Goal: Task Accomplishment & Management: Use online tool/utility

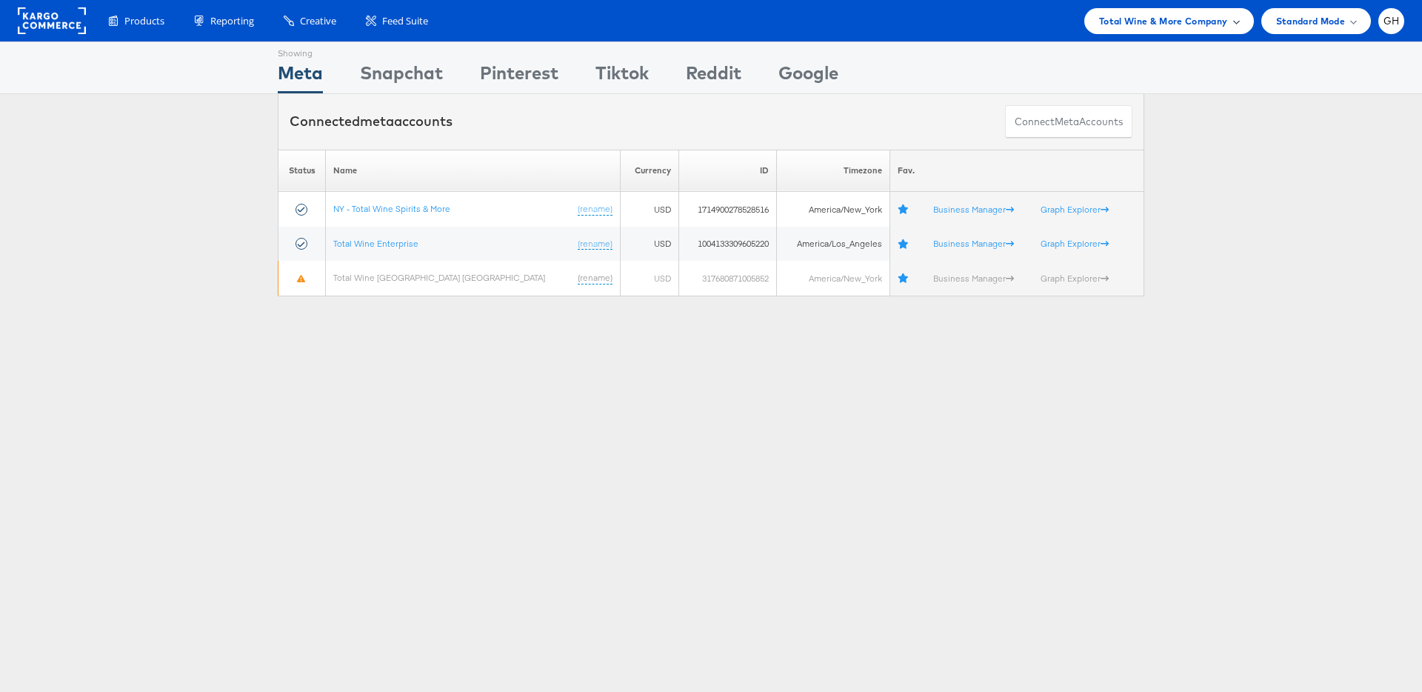
click at [1115, 30] on div "Total Wine & More Company" at bounding box center [1169, 21] width 170 height 26
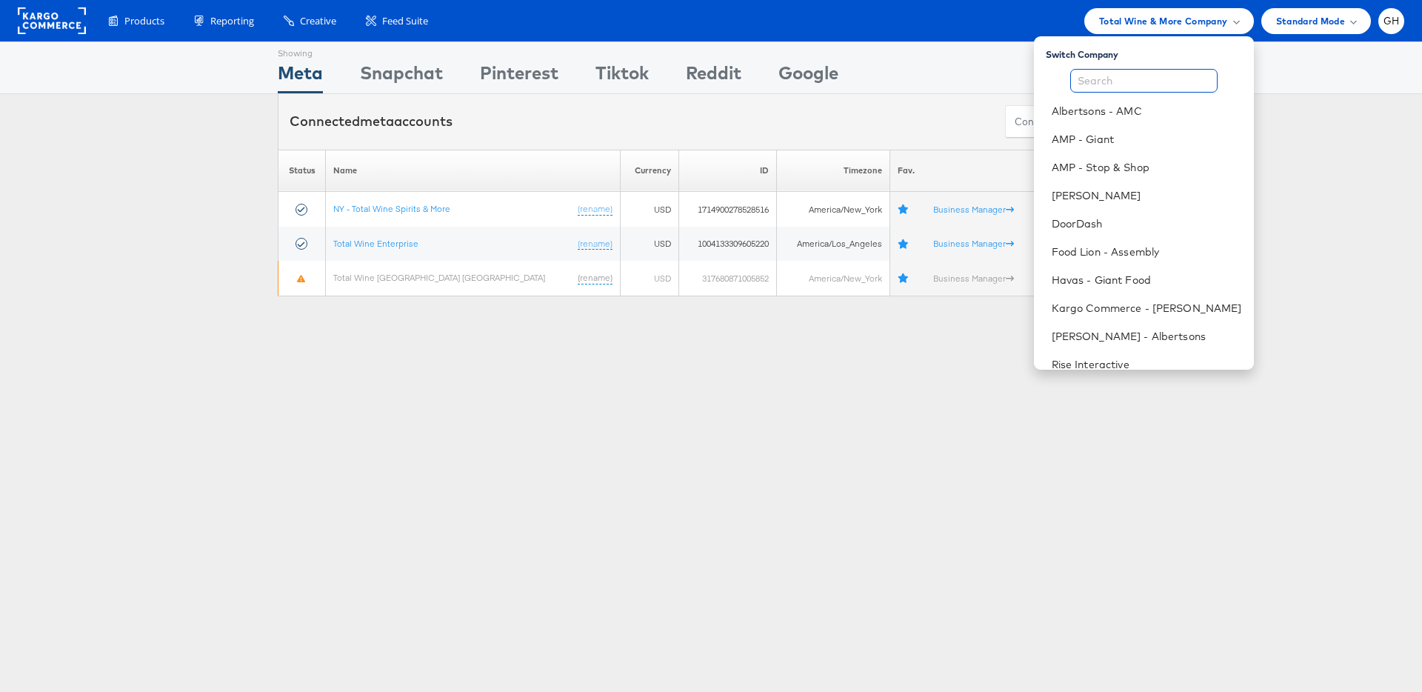
click at [1122, 85] on input "text" at bounding box center [1143, 81] width 147 height 24
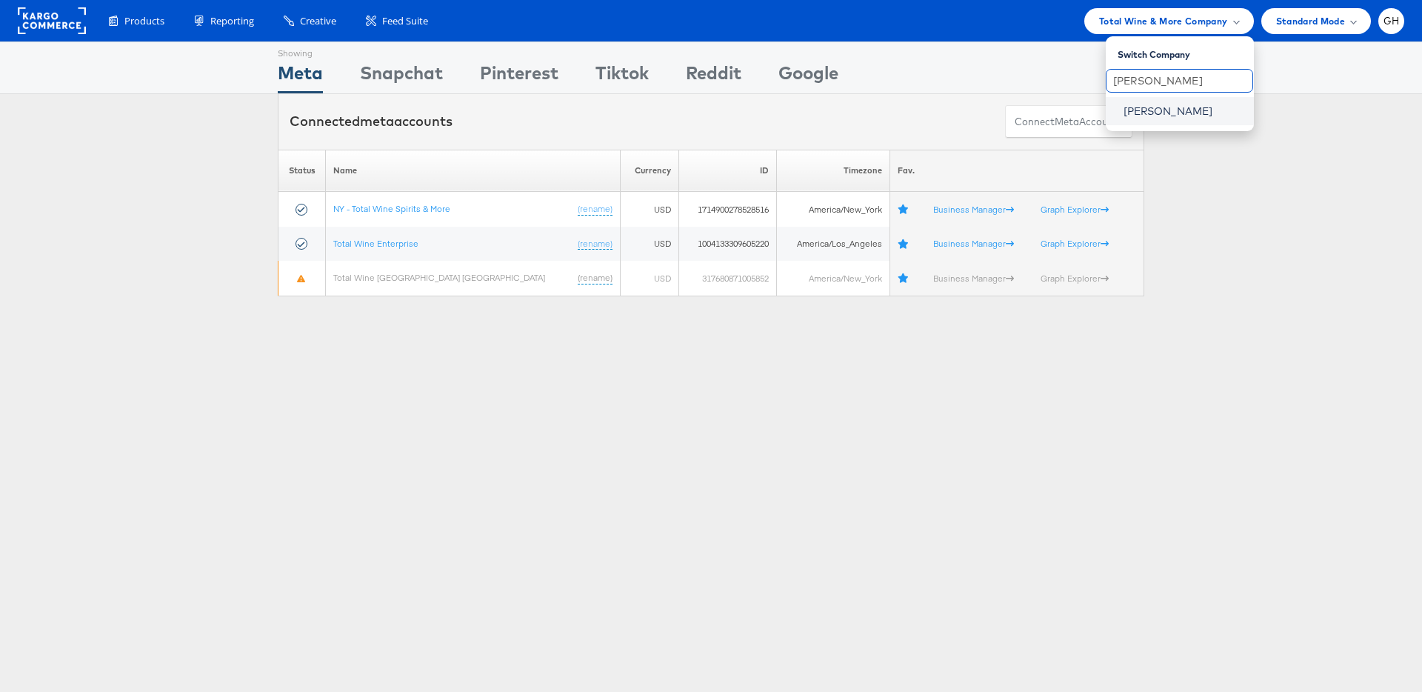
type input "belk"
click at [1134, 110] on link "[PERSON_NAME]" at bounding box center [1182, 111] width 118 height 15
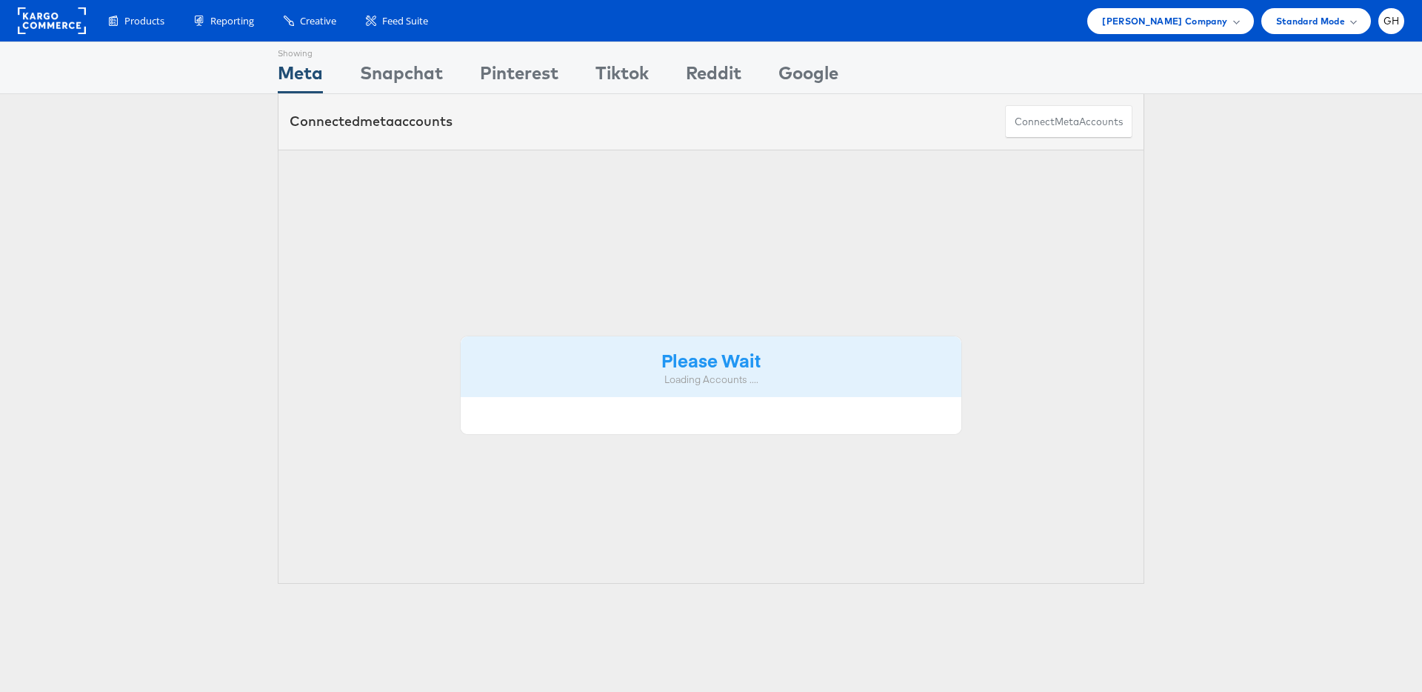
click at [1158, 113] on div "Connected meta accounts Connect meta Accounts" at bounding box center [711, 122] width 1422 height 56
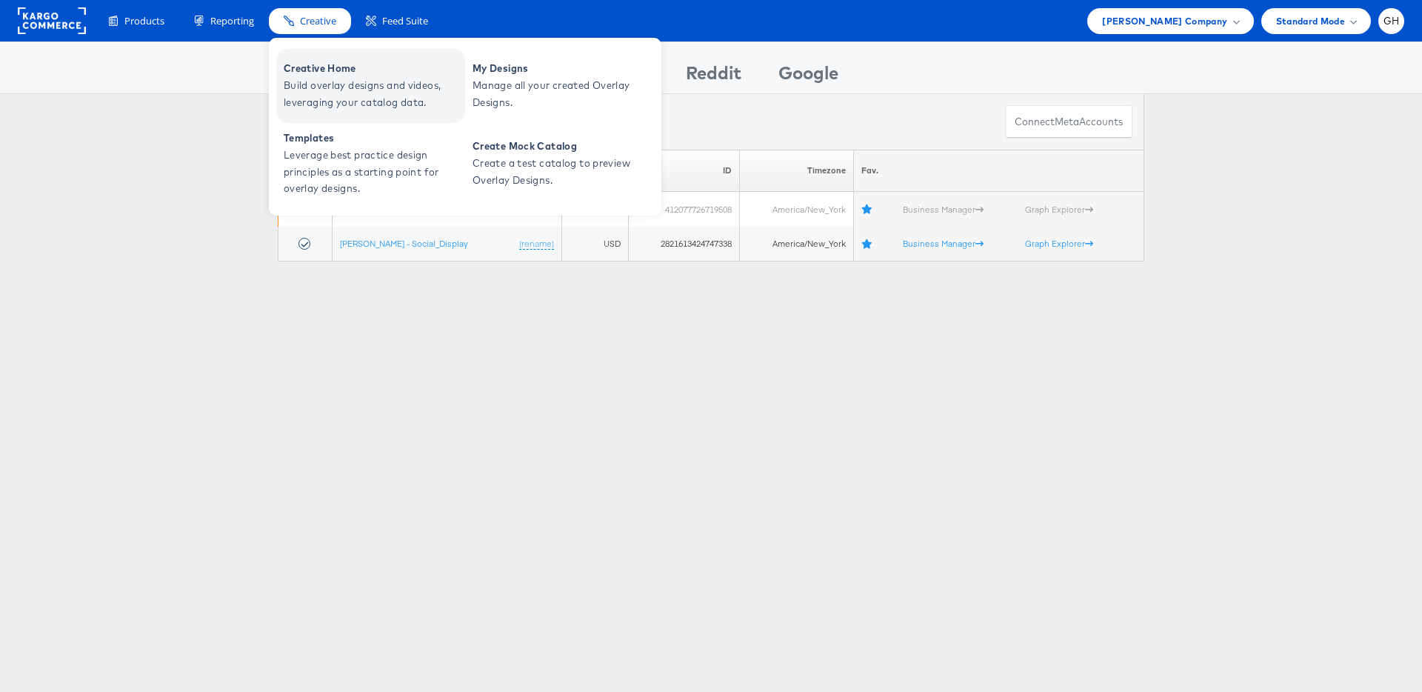
click at [321, 81] on span "Build overlay designs and videos, leveraging your catalog data." at bounding box center [373, 94] width 178 height 34
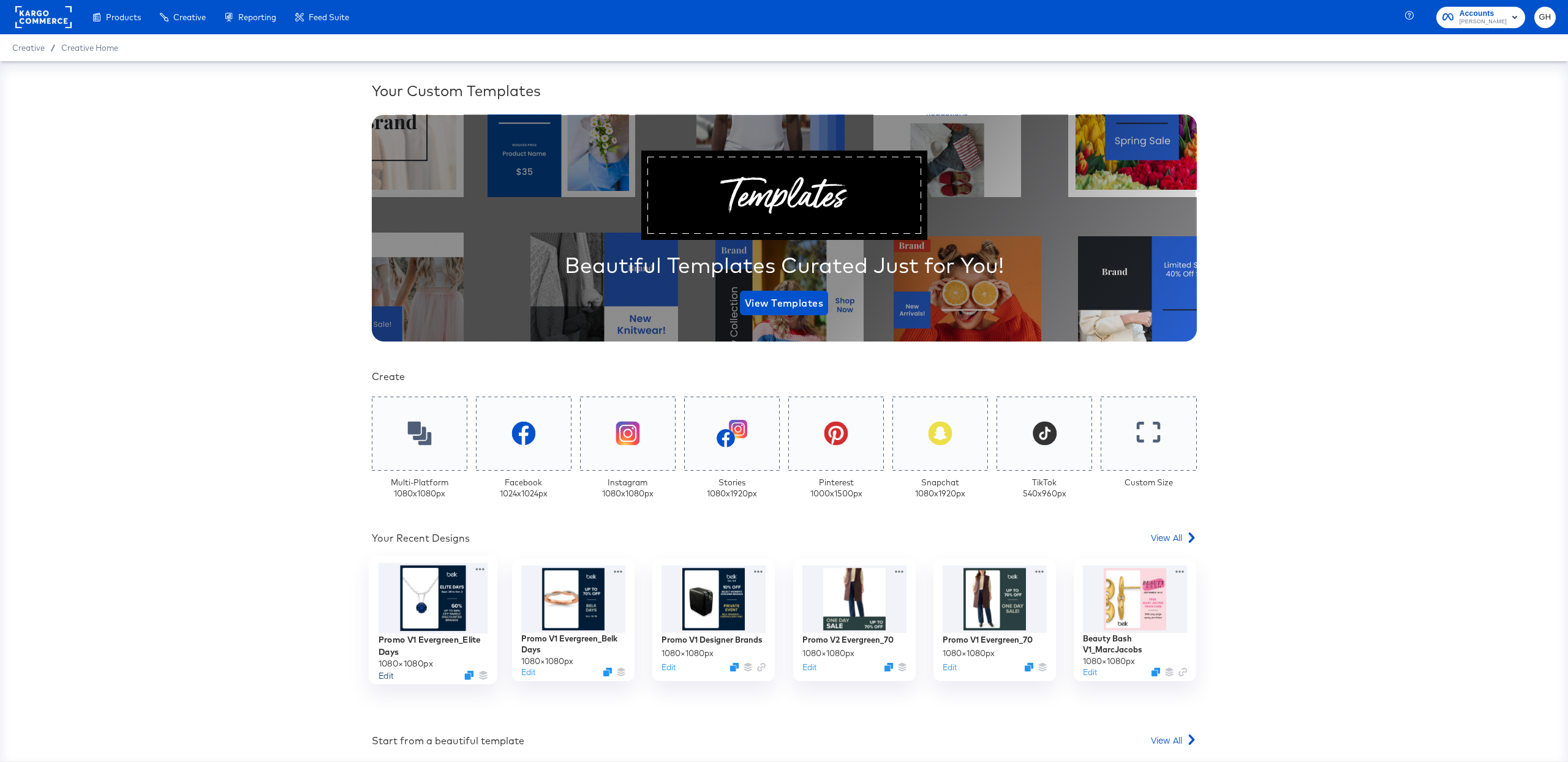
click at [384, 669] on button "Edit" at bounding box center [385, 674] width 15 height 12
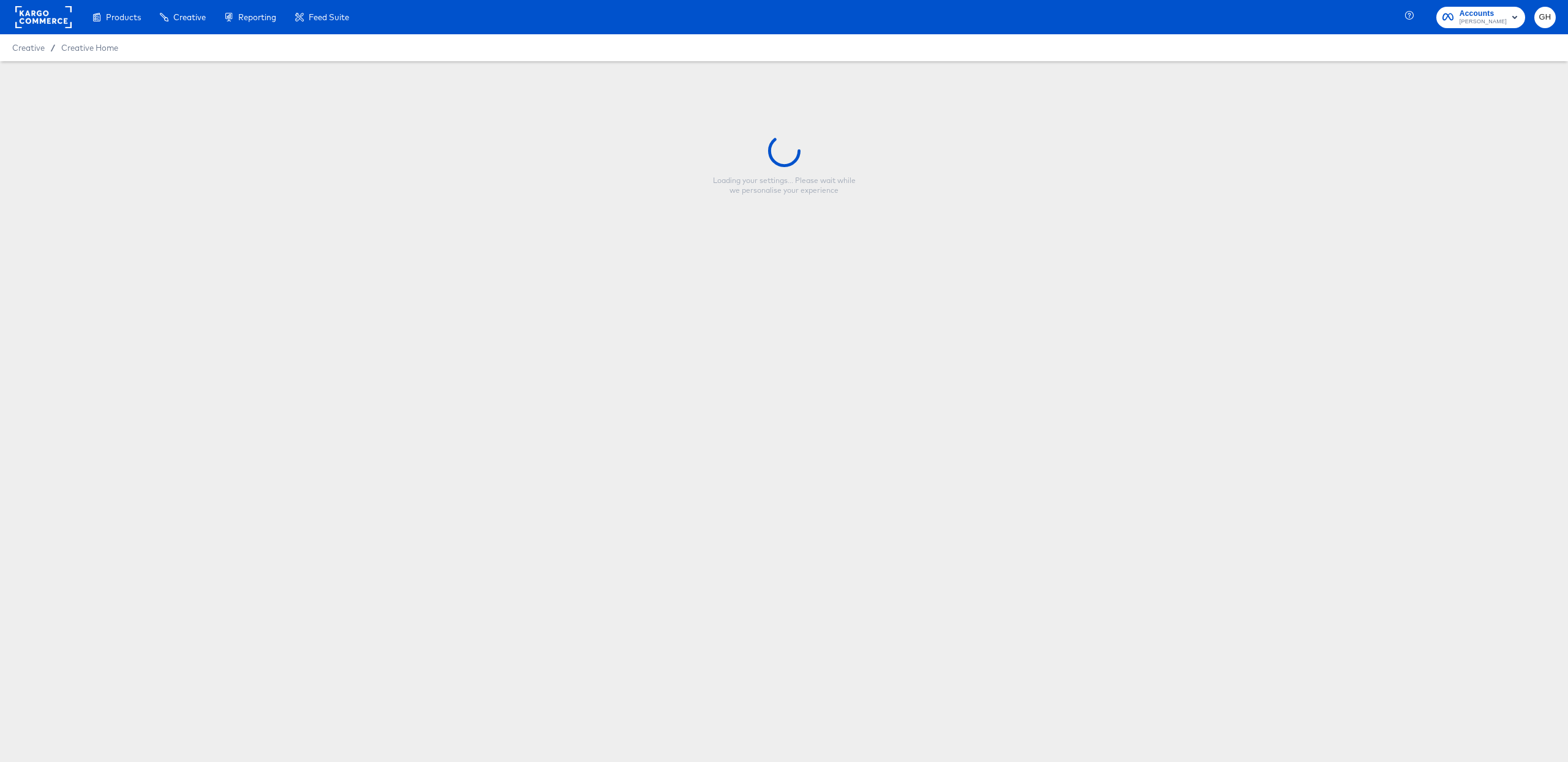
type input "Promo V1 Evergreen_Elite Days"
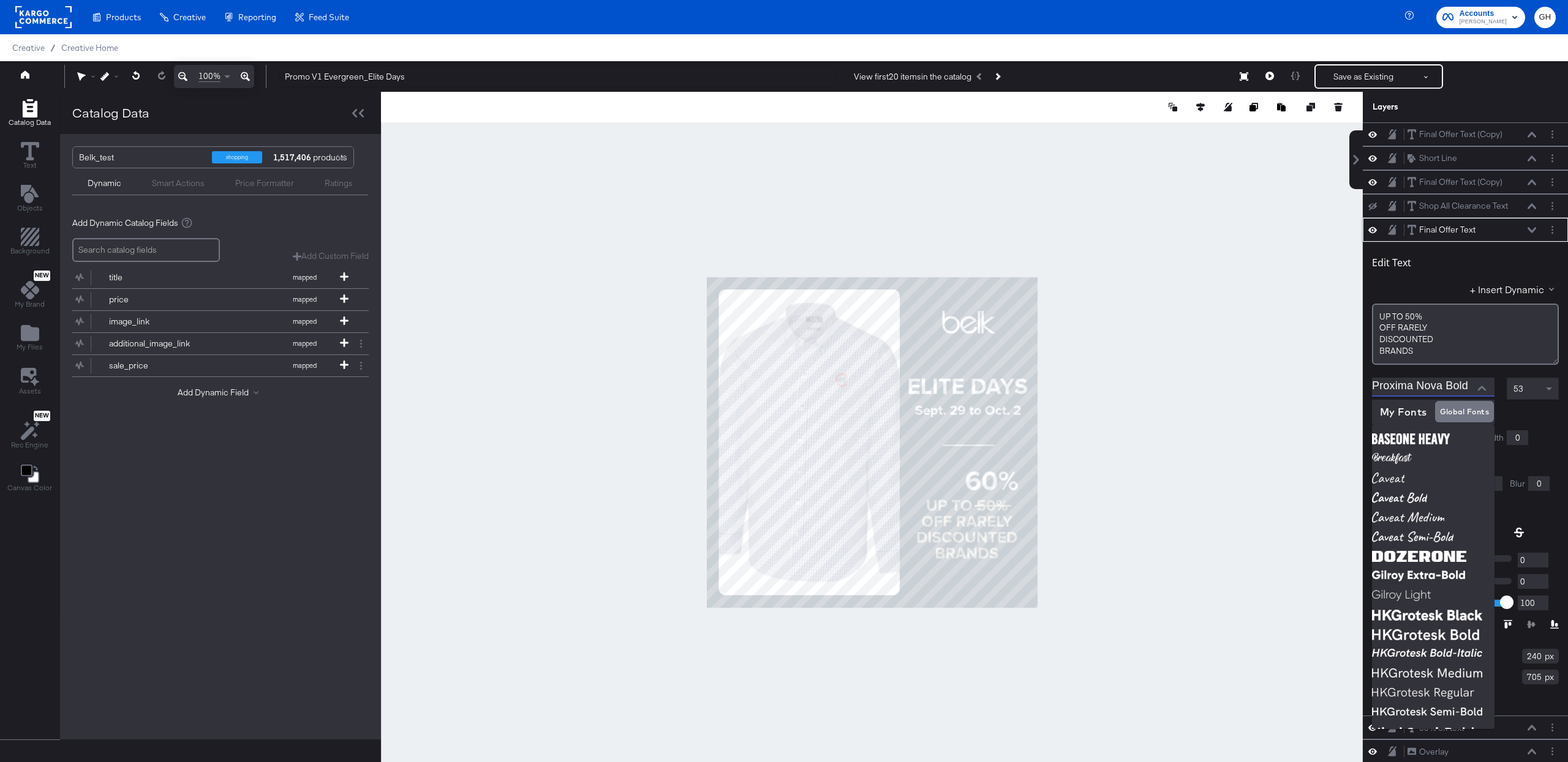
click at [1465, 386] on input "Proxima Nova Bold" at bounding box center [1424, 387] width 104 height 18
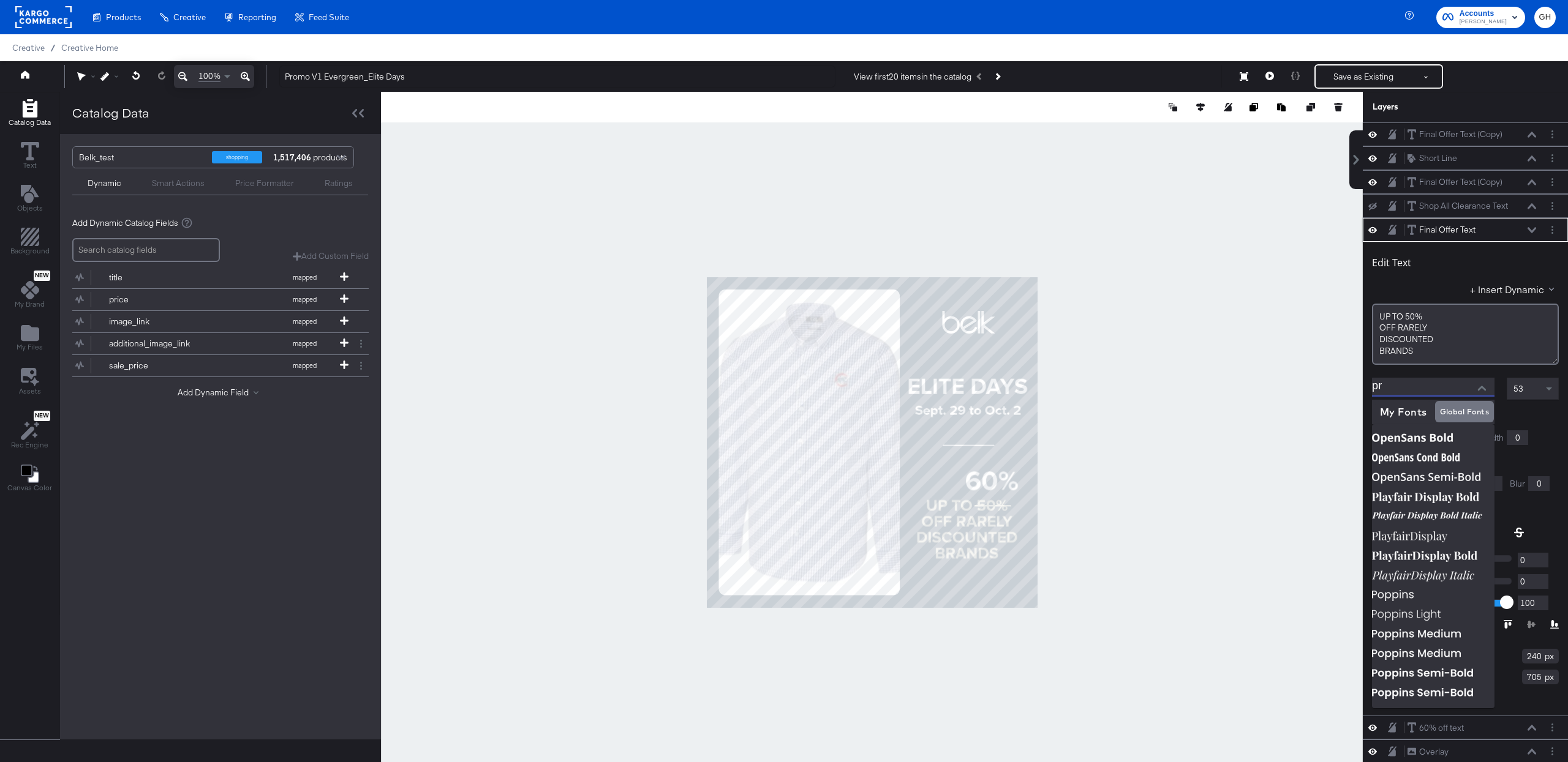
type input "p"
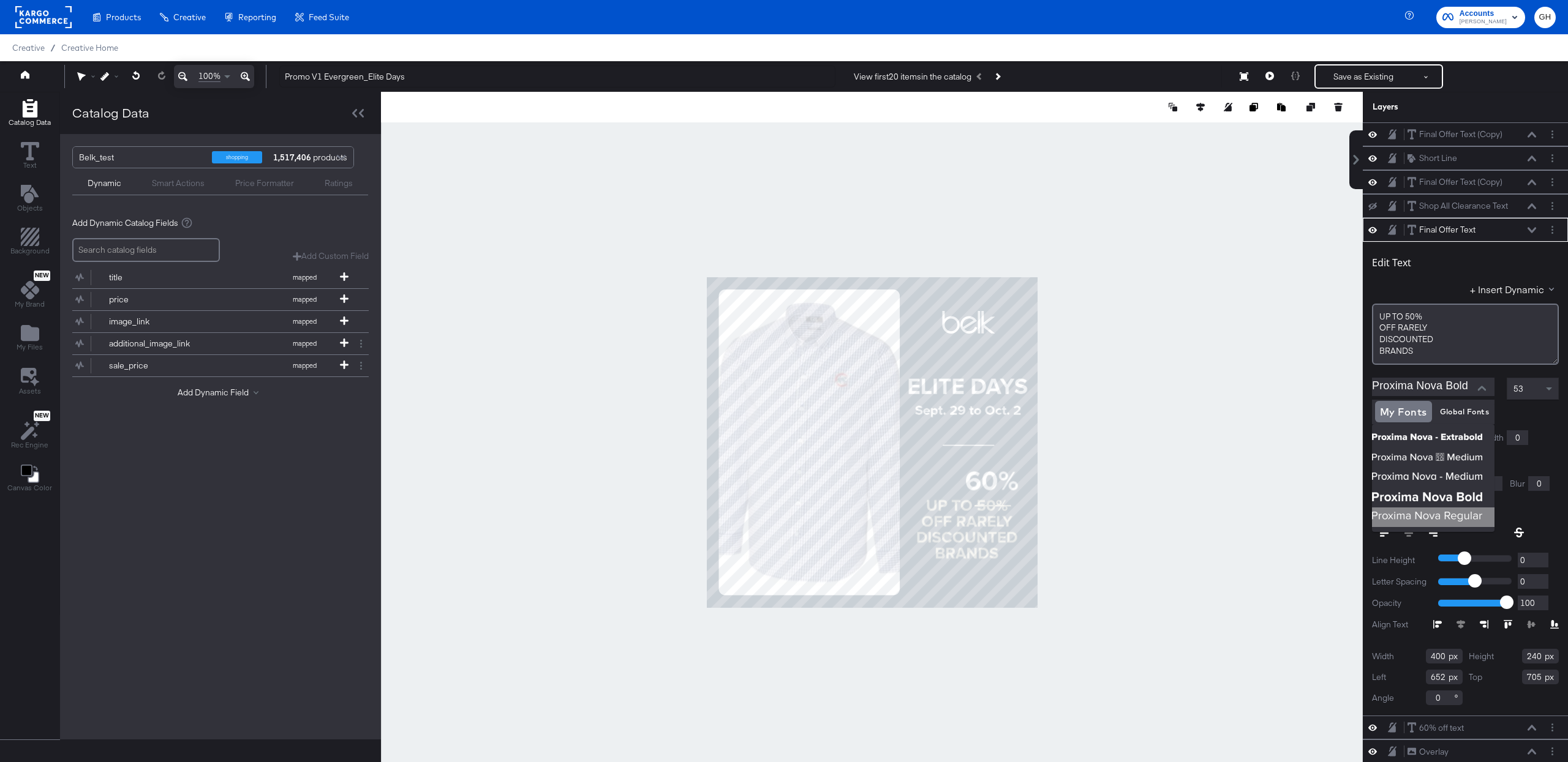
click at [1416, 514] on img at bounding box center [1433, 517] width 122 height 20
type input "Proxima Nova Regular"
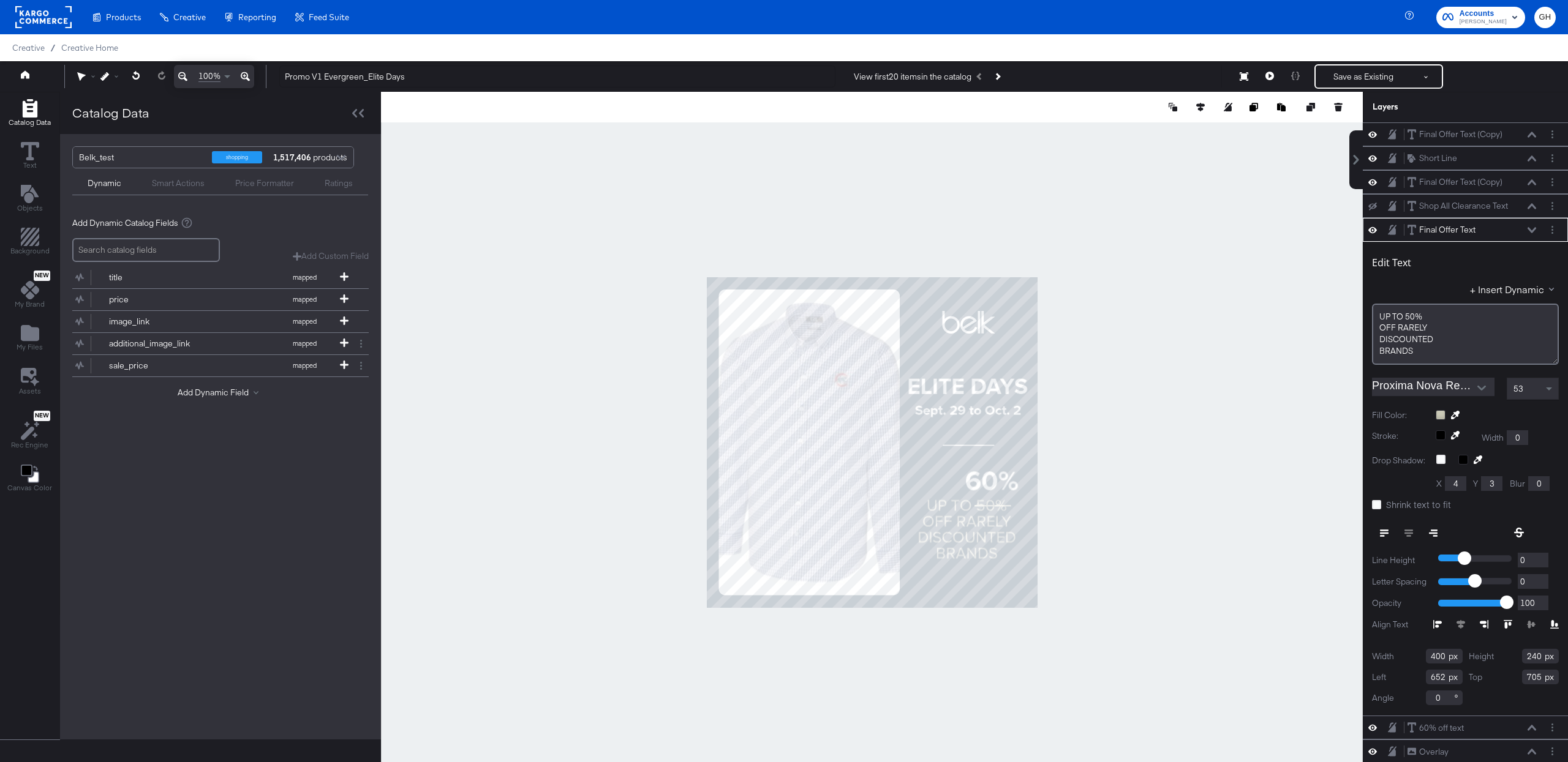
click at [1105, 526] on div at bounding box center [872, 442] width 982 height 702
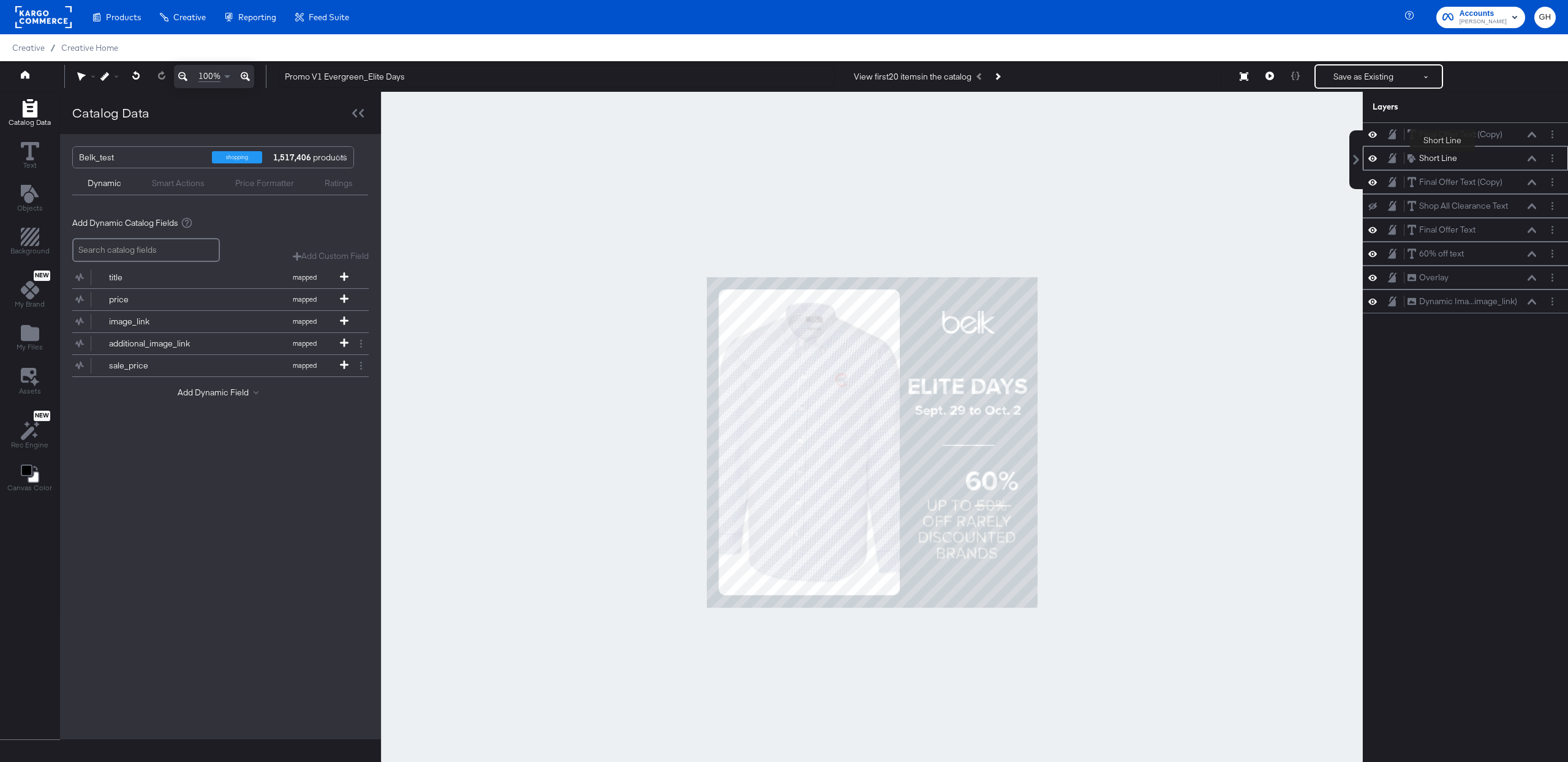
click at [1442, 155] on div "Short Line" at bounding box center [1438, 158] width 38 height 12
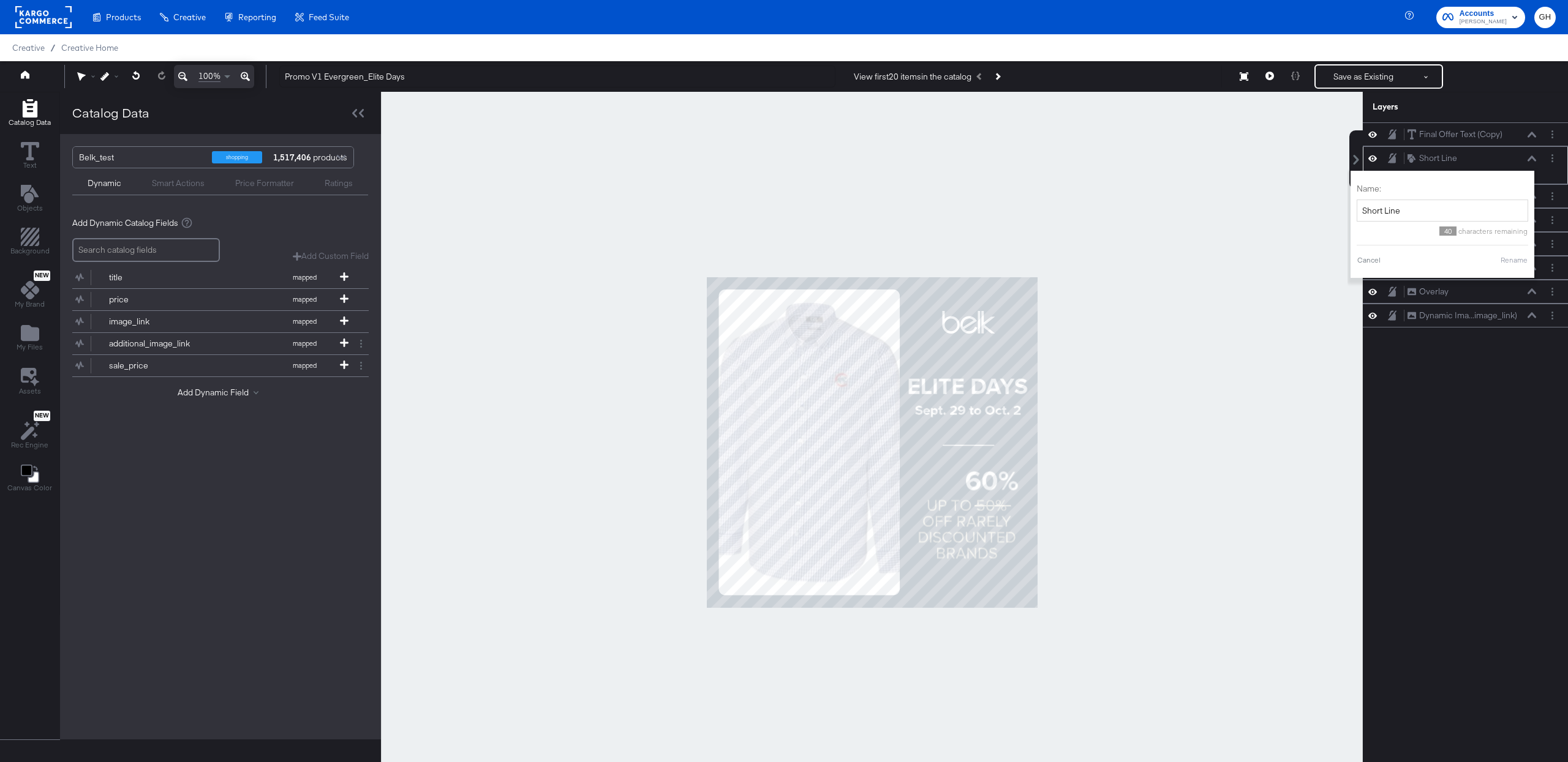
click at [1531, 161] on icon at bounding box center [1532, 158] width 8 height 6
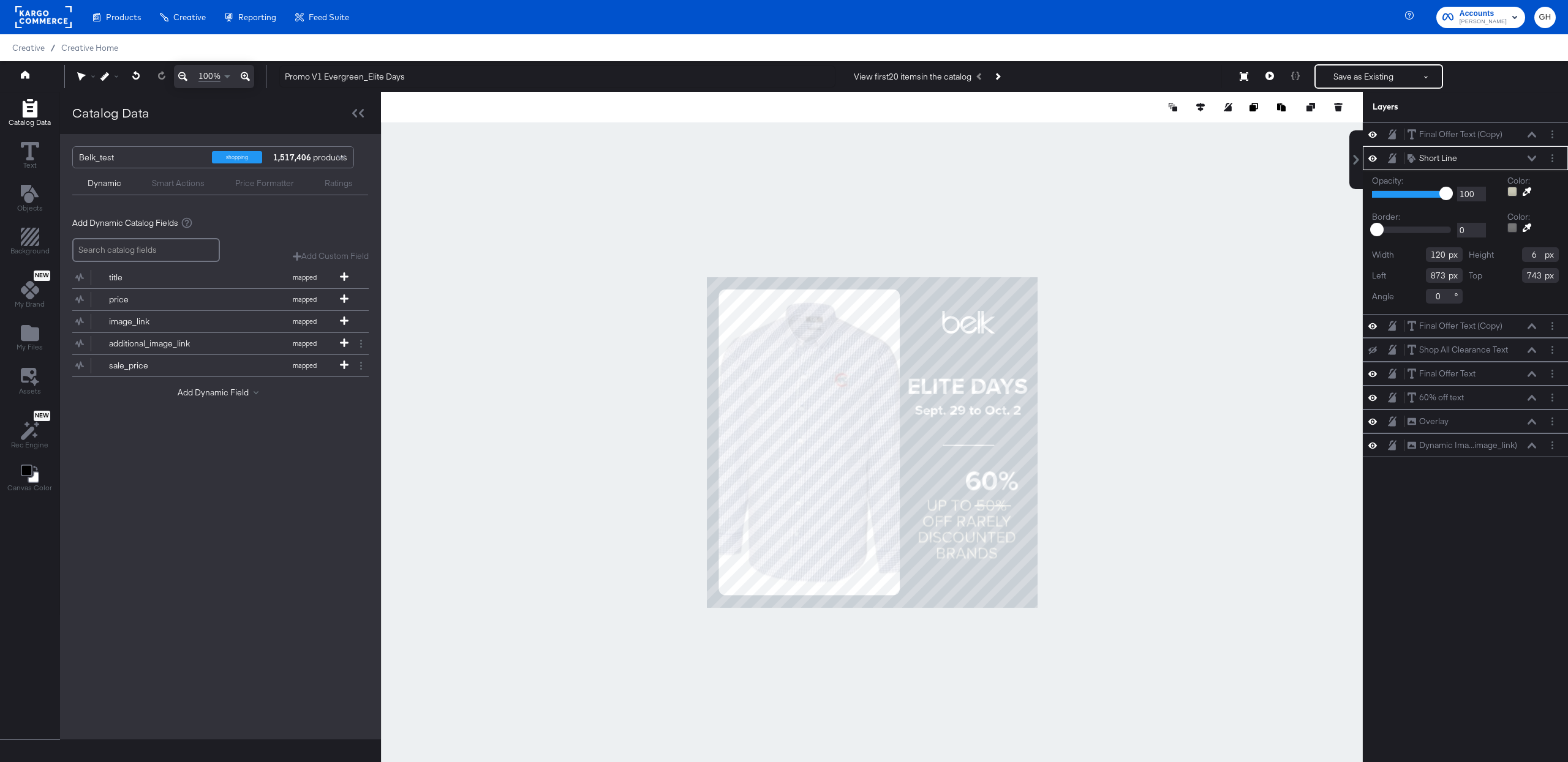
click at [1441, 258] on input "120" at bounding box center [1444, 255] width 36 height 15
type input "110"
click at [1079, 560] on div at bounding box center [872, 442] width 982 height 702
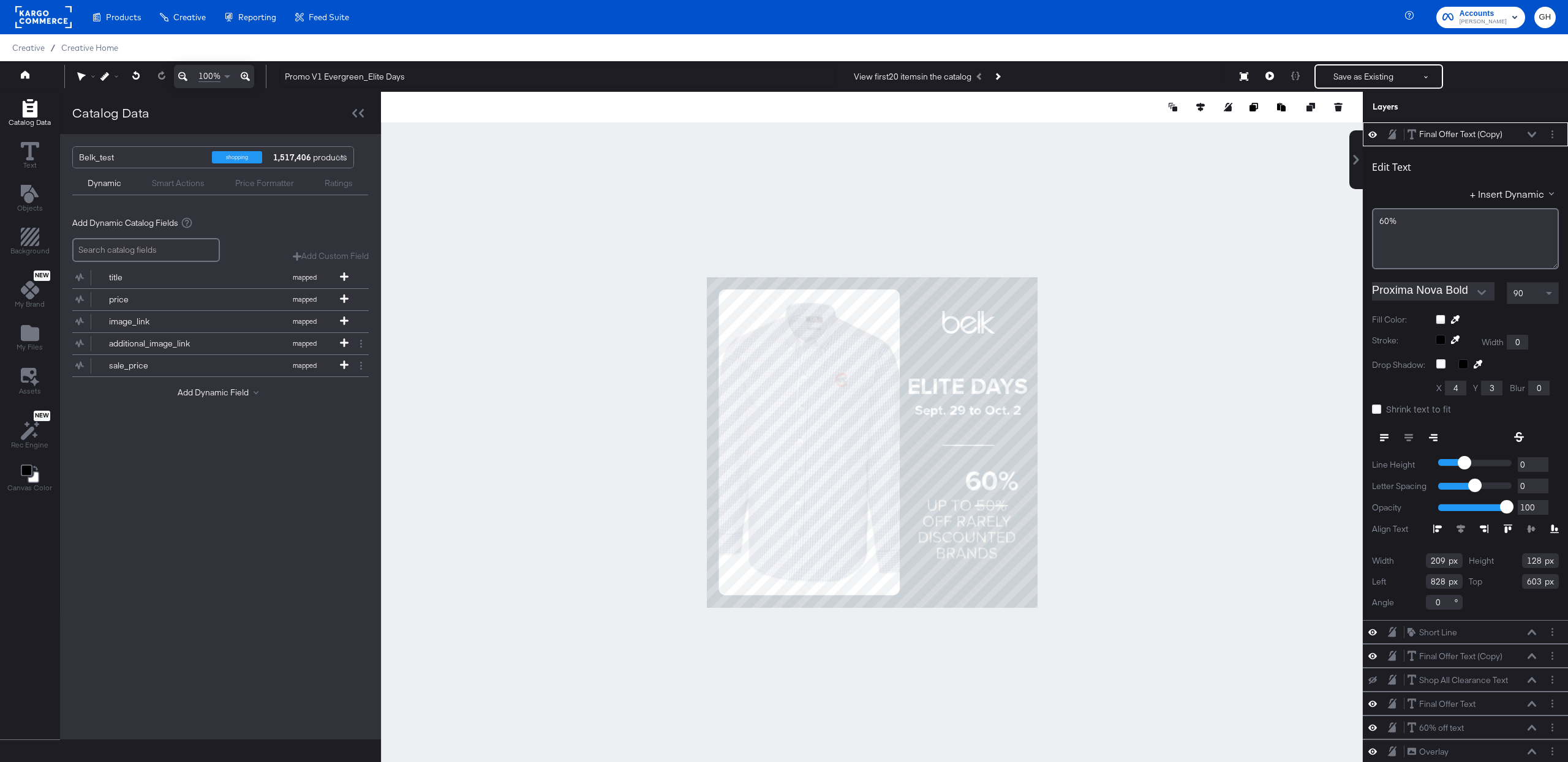
type input "615"
type input "823"
type input "523"
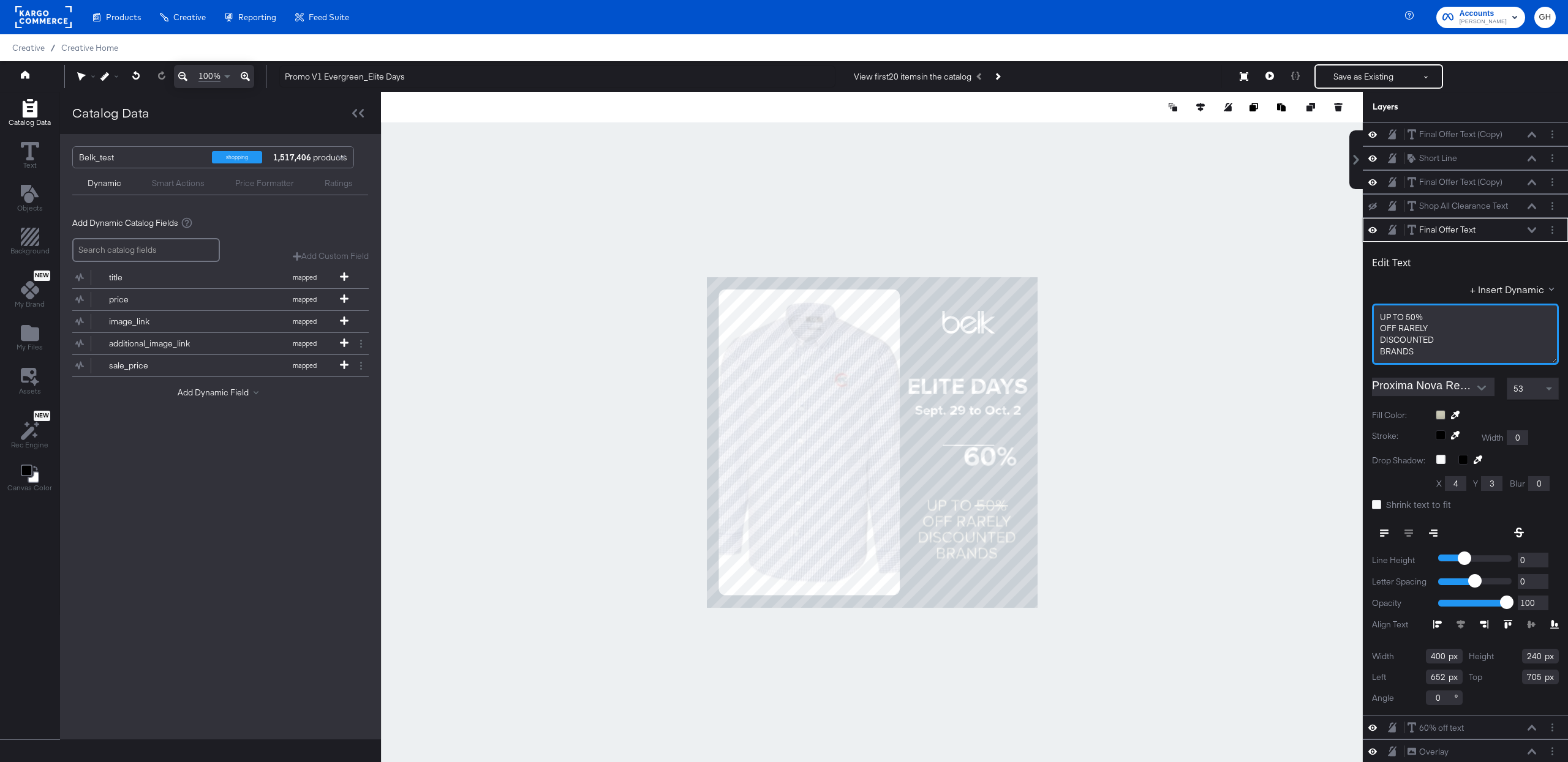
click at [1380, 331] on span "OFF RARELY" at bounding box center [1404, 327] width 48 height 11
click at [1442, 318] on span "UP TO 50% OFF RARELY" at bounding box center [1427, 317] width 93 height 11
click at [1379, 345] on div "UP TO 50% OFF RARELY ﻿DISCOUNTED BRANDS﻿" at bounding box center [1465, 334] width 187 height 61
click at [1510, 399] on div "53" at bounding box center [1532, 388] width 50 height 21
click at [1518, 394] on span "53" at bounding box center [1518, 388] width 10 height 11
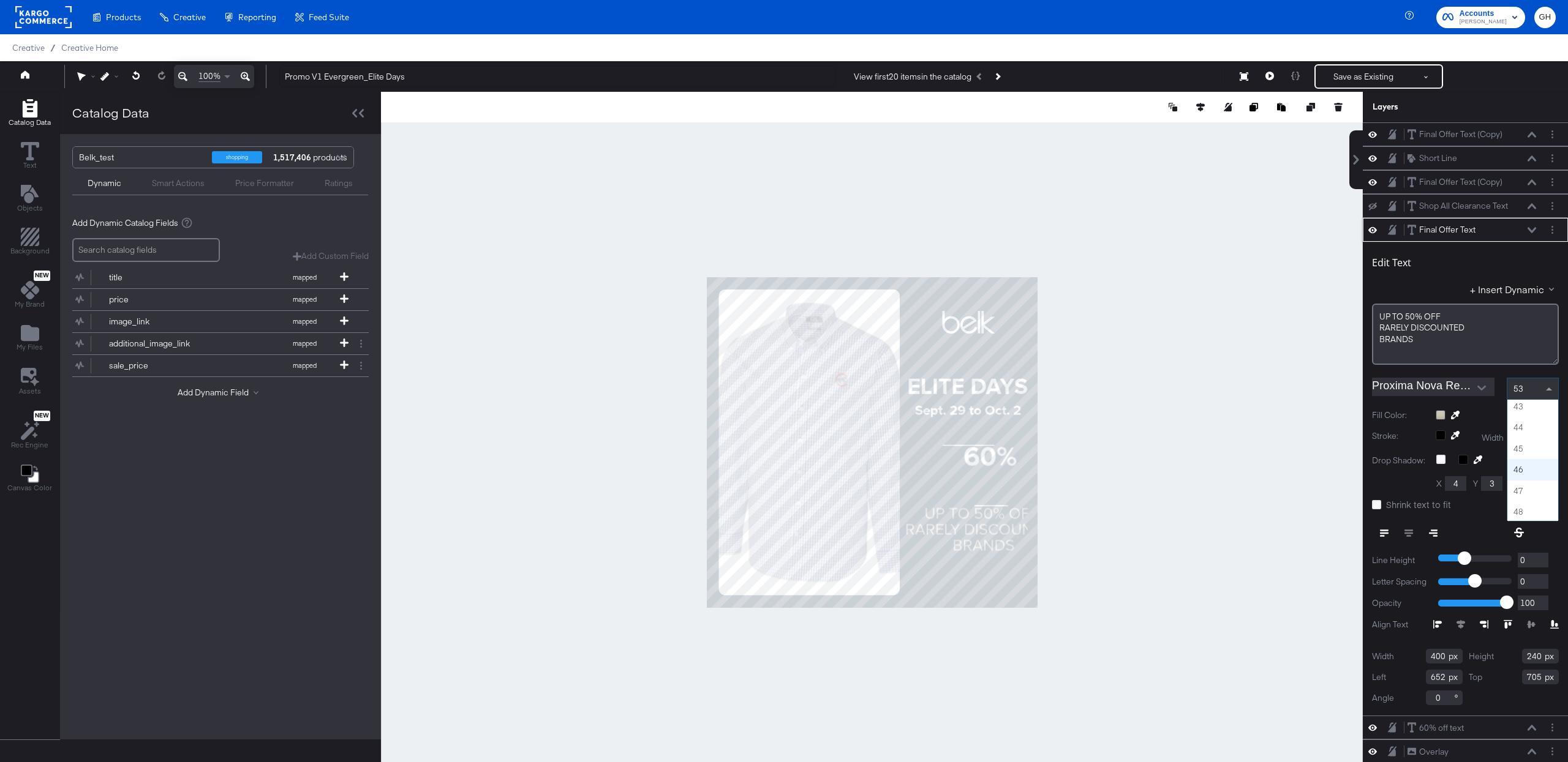
scroll to position [889, 0]
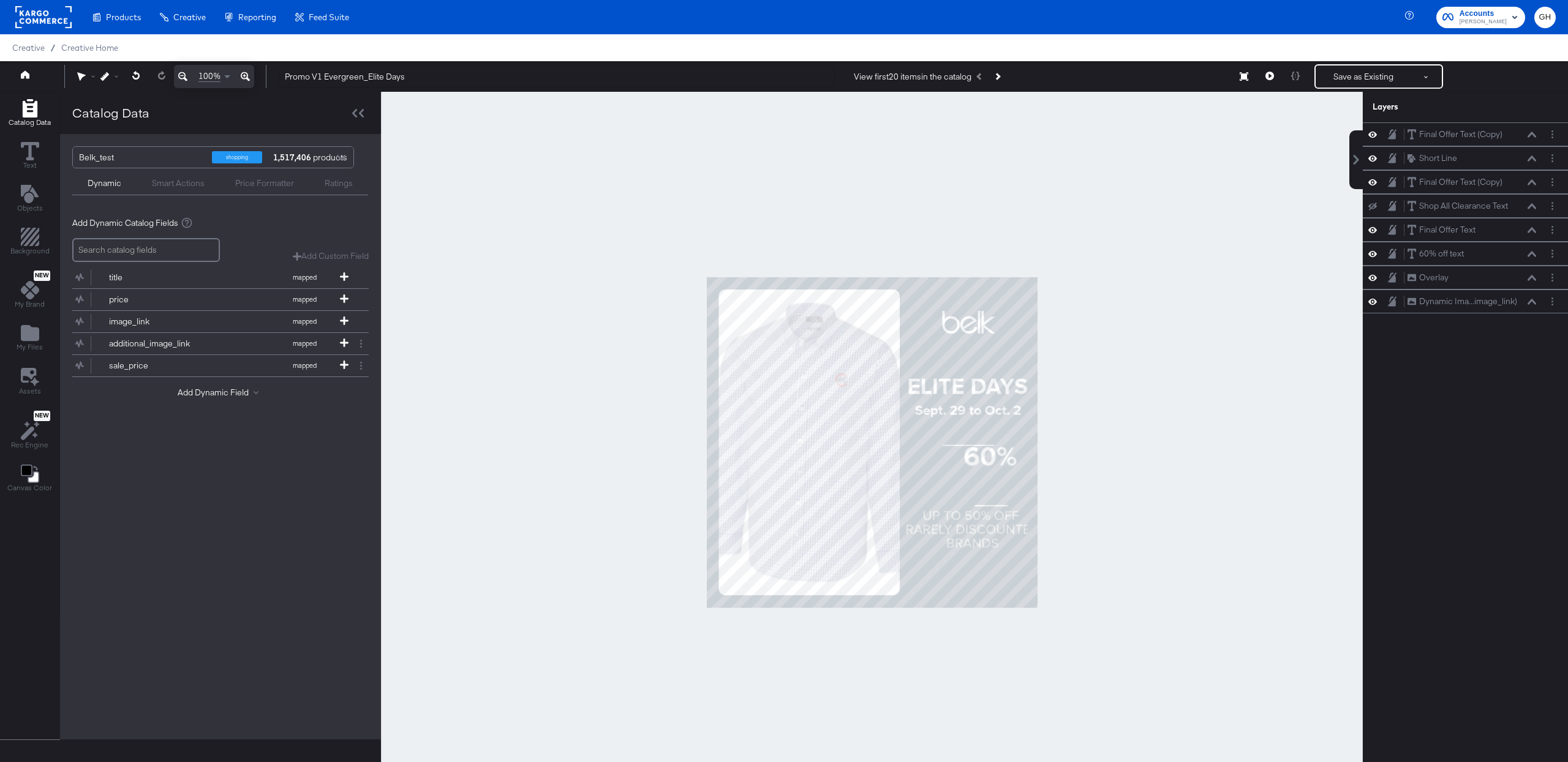
click at [1284, 436] on div at bounding box center [872, 442] width 982 height 702
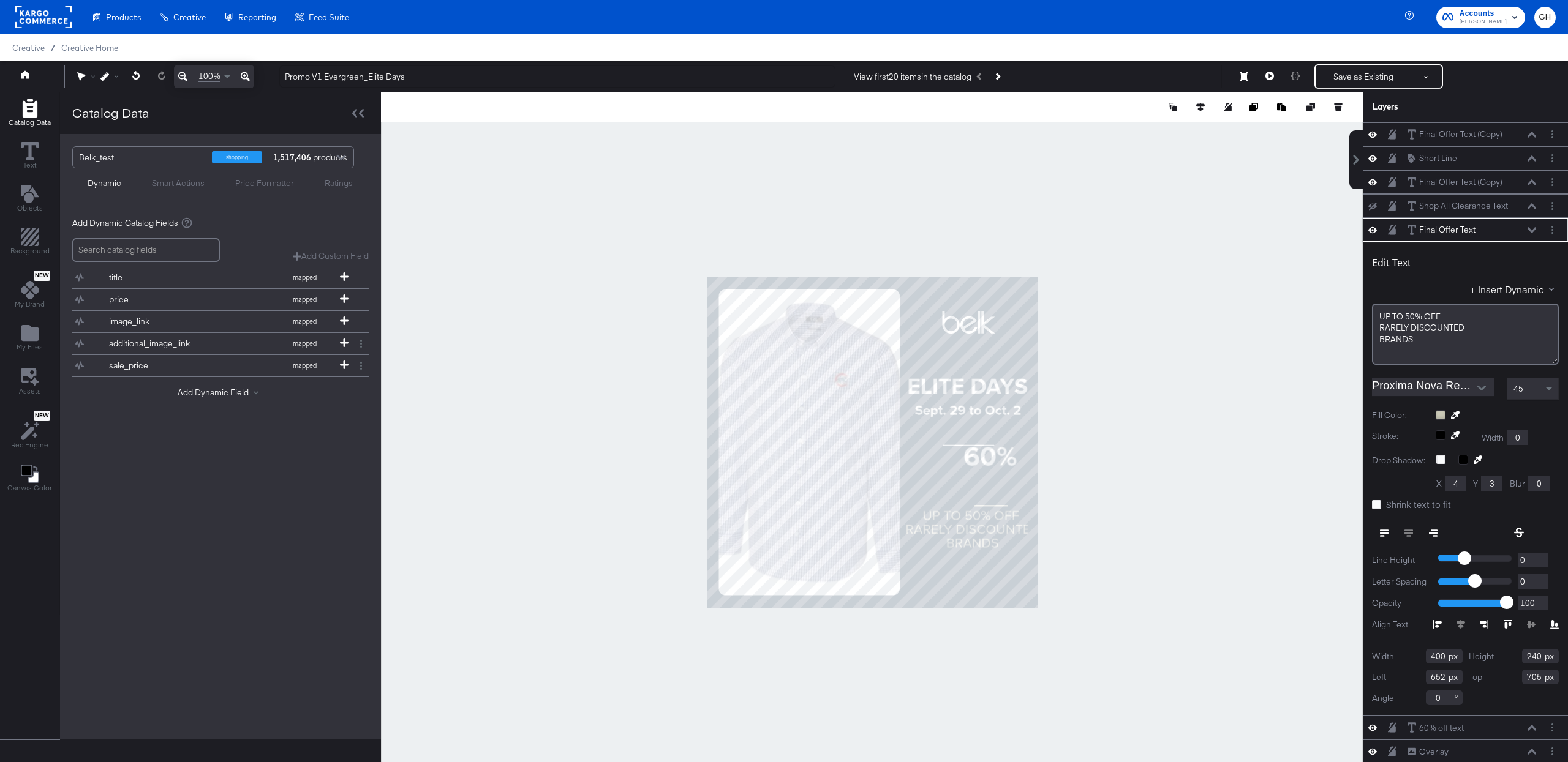
click at [1529, 396] on div "45" at bounding box center [1532, 388] width 50 height 21
drag, startPoint x: 1379, startPoint y: 329, endPoint x: 1378, endPoint y: 312, distance: 17.0
click at [1378, 312] on div "UP TO 50% OFF RARELY ﻿DISCOUNTED BRANDS﻿" at bounding box center [1465, 334] width 187 height 61
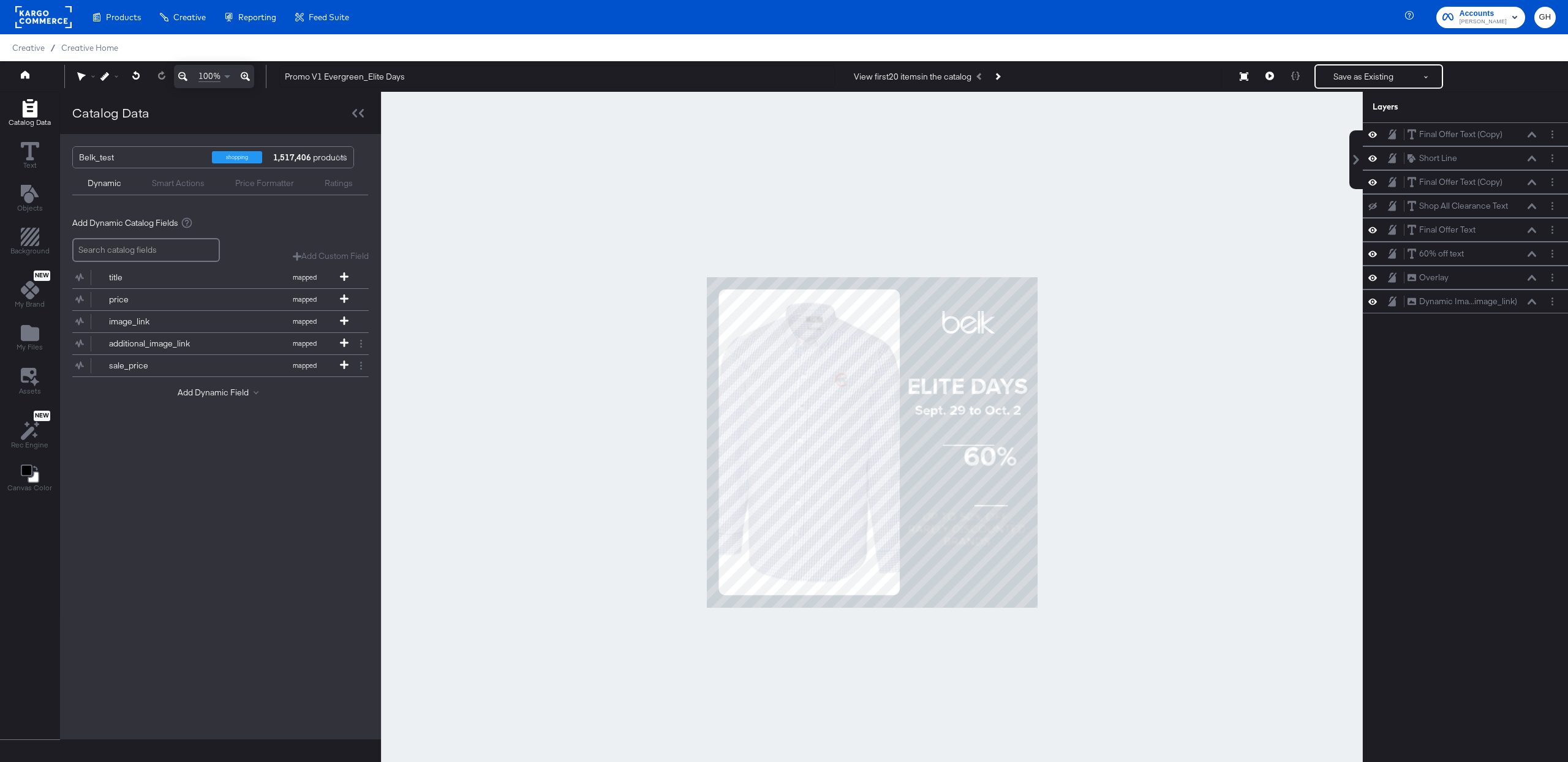
click at [1242, 435] on div at bounding box center [872, 442] width 982 height 702
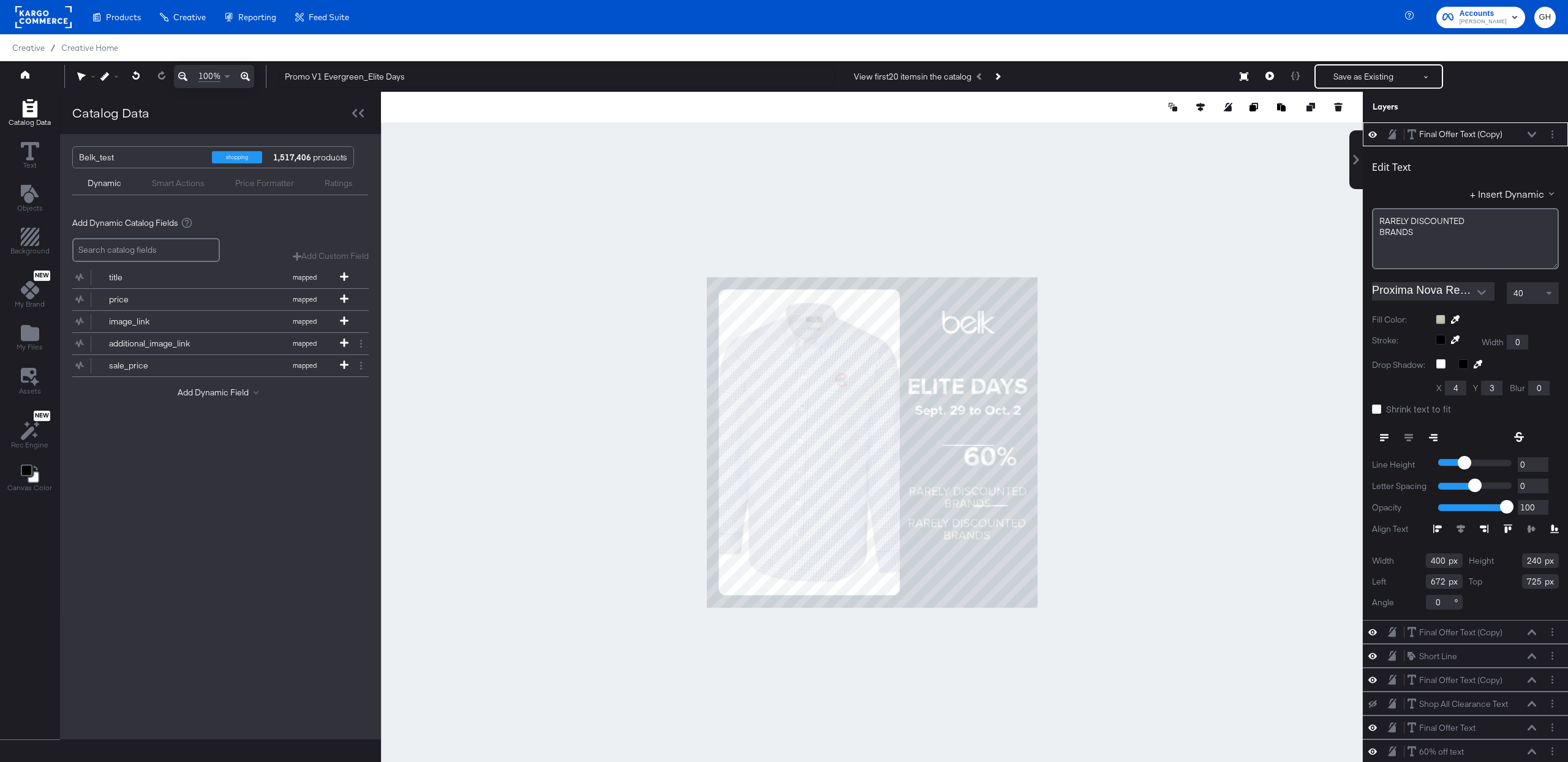
type input "655"
type input "597"
click at [1382, 219] on span "RARELY ﻿DISCOUNTED" at bounding box center [1422, 221] width 85 height 11
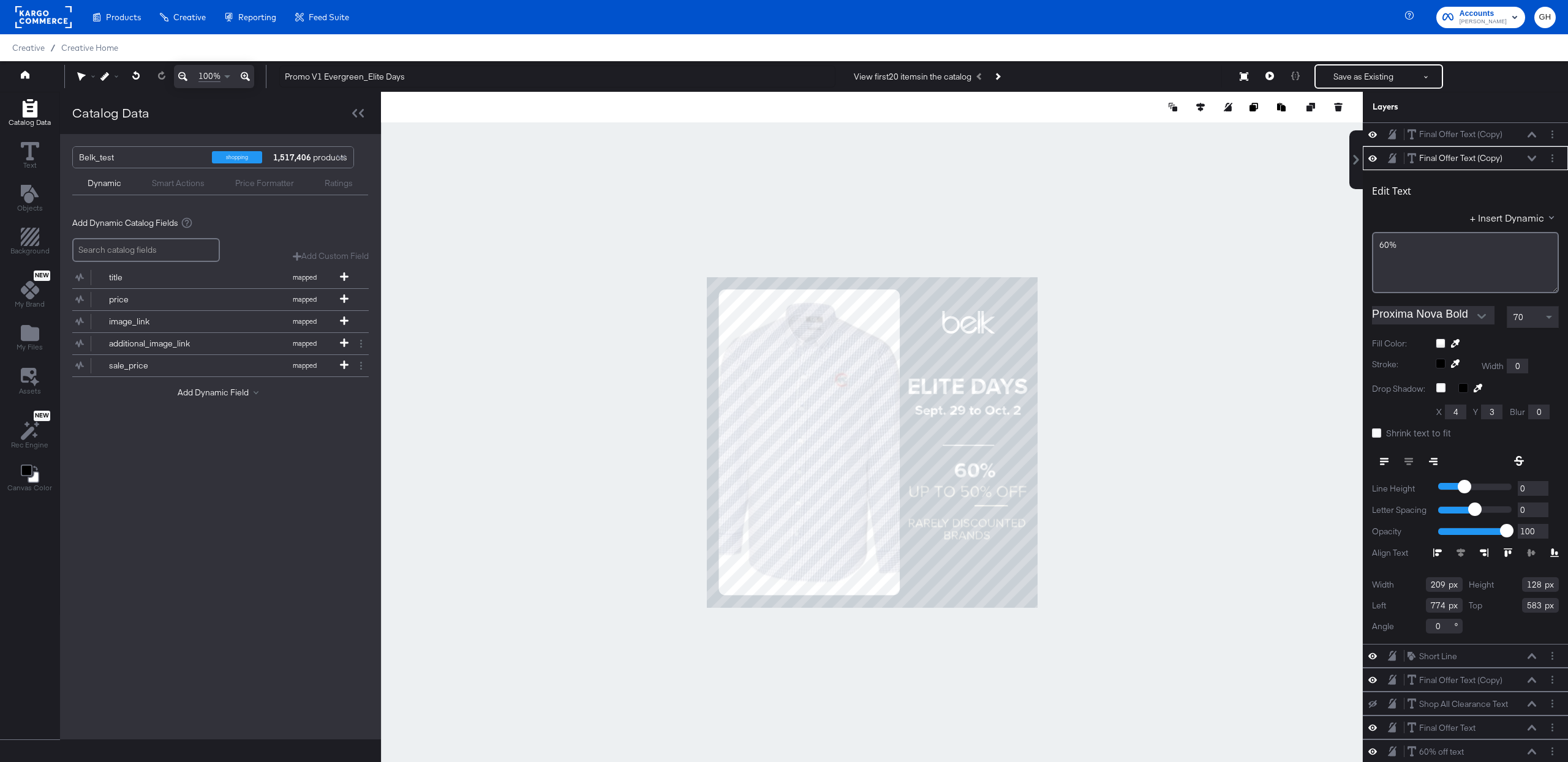
type input "569"
click at [1097, 501] on div at bounding box center [872, 442] width 982 height 702
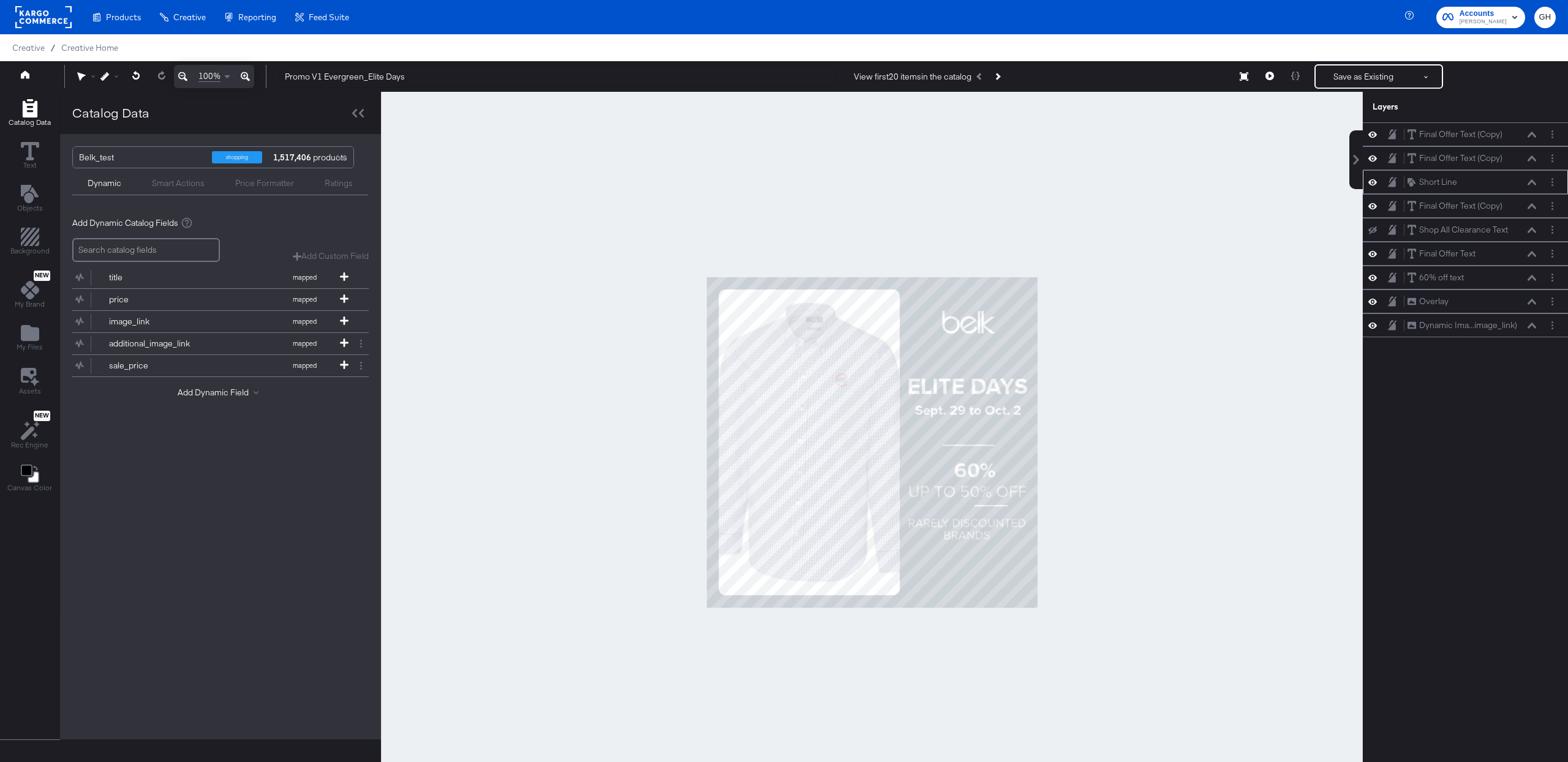
click at [1534, 185] on icon at bounding box center [1532, 182] width 8 height 6
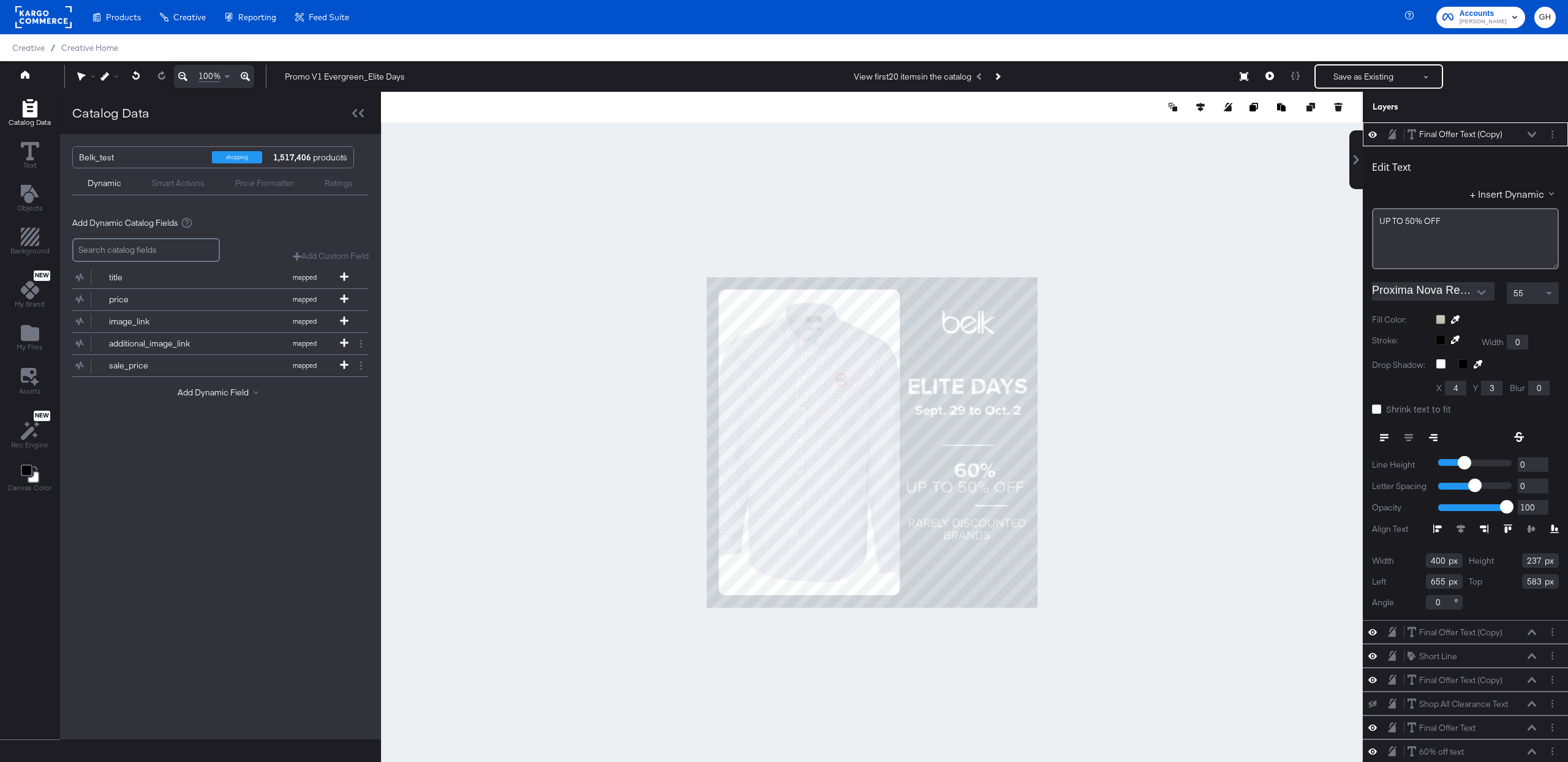
type input "647"
type input "569"
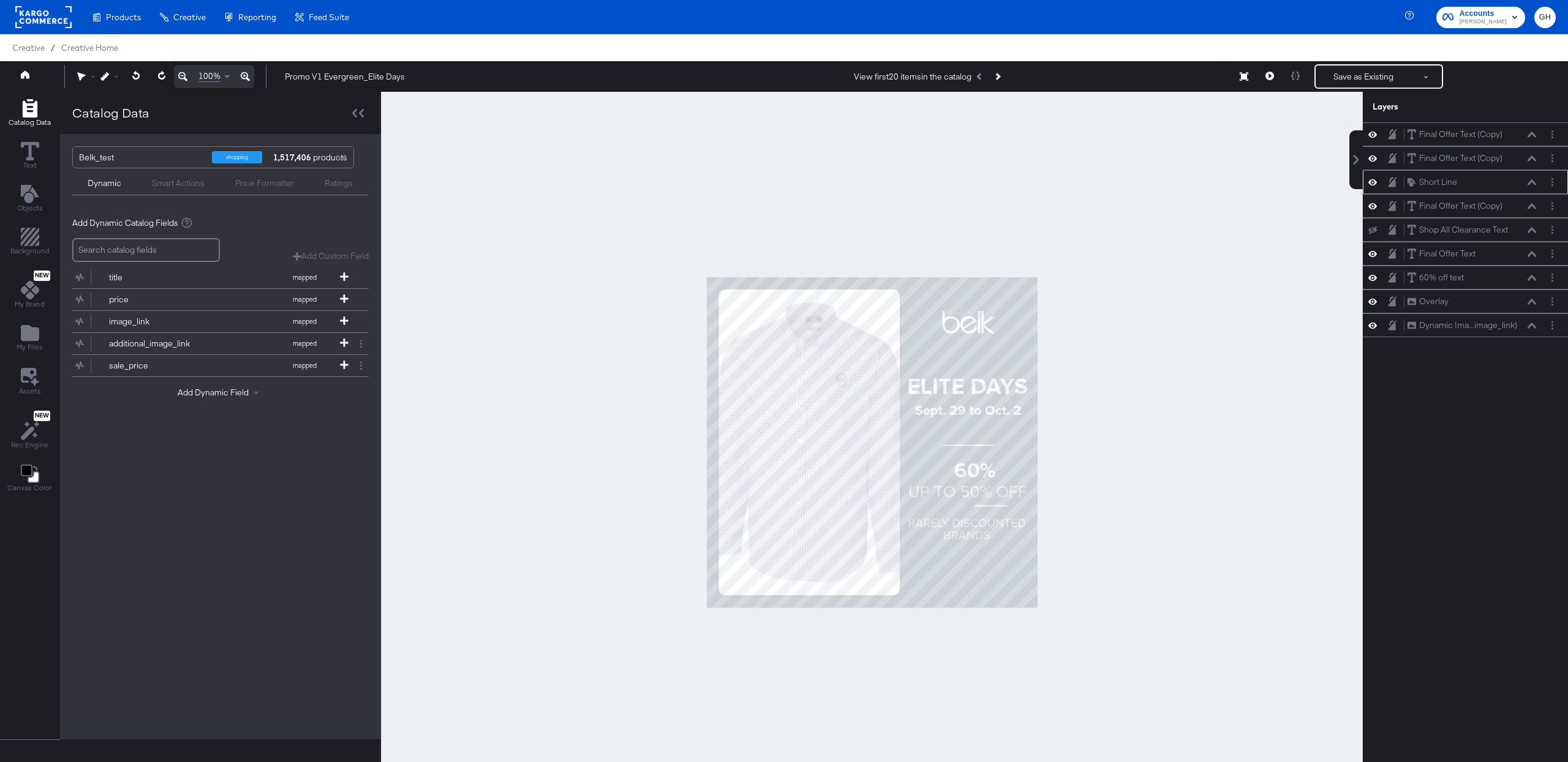
click at [1536, 181] on button at bounding box center [1532, 182] width 10 height 7
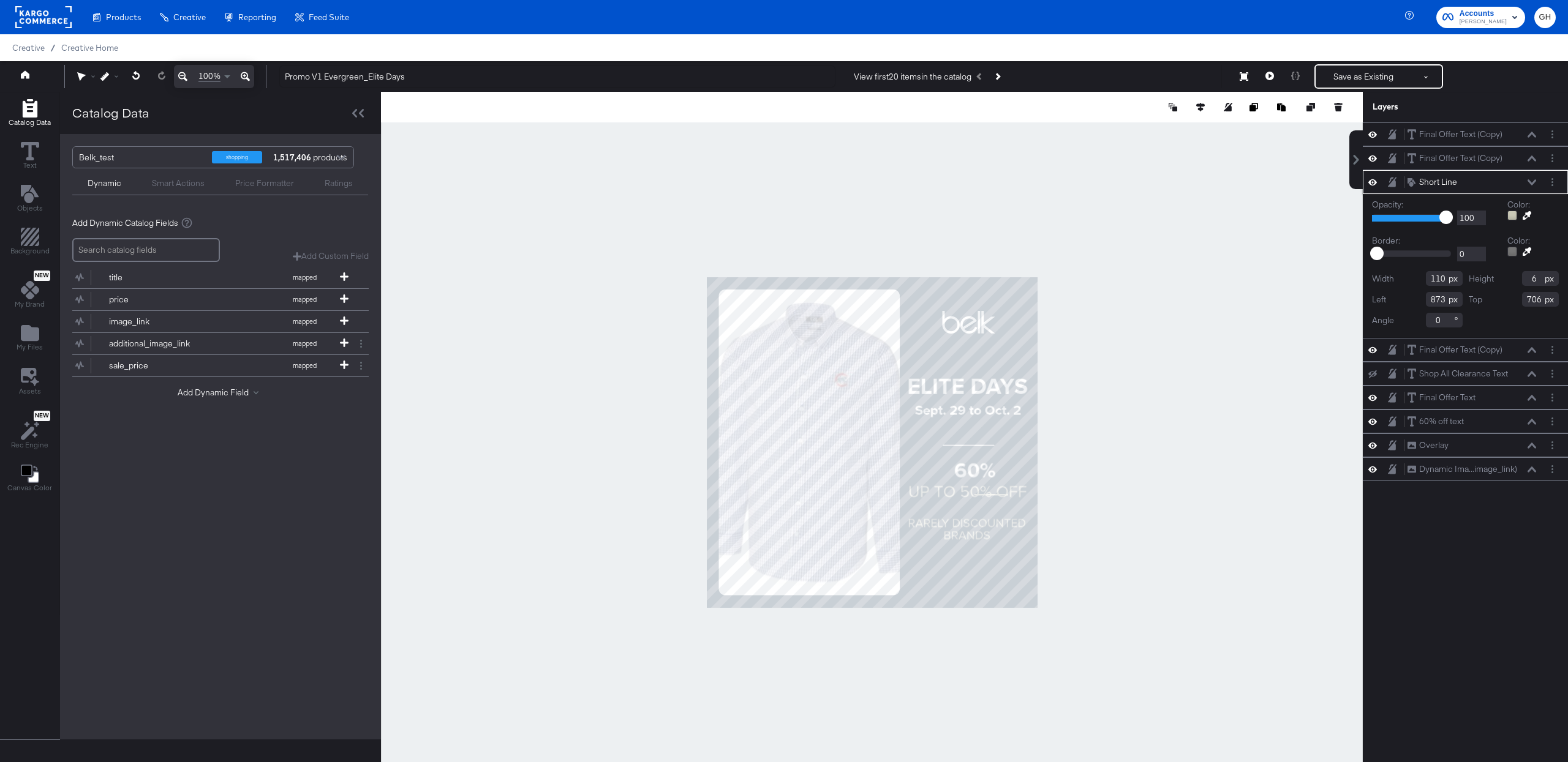
type input "705"
type input "699"
click at [1199, 423] on div at bounding box center [872, 442] width 982 height 702
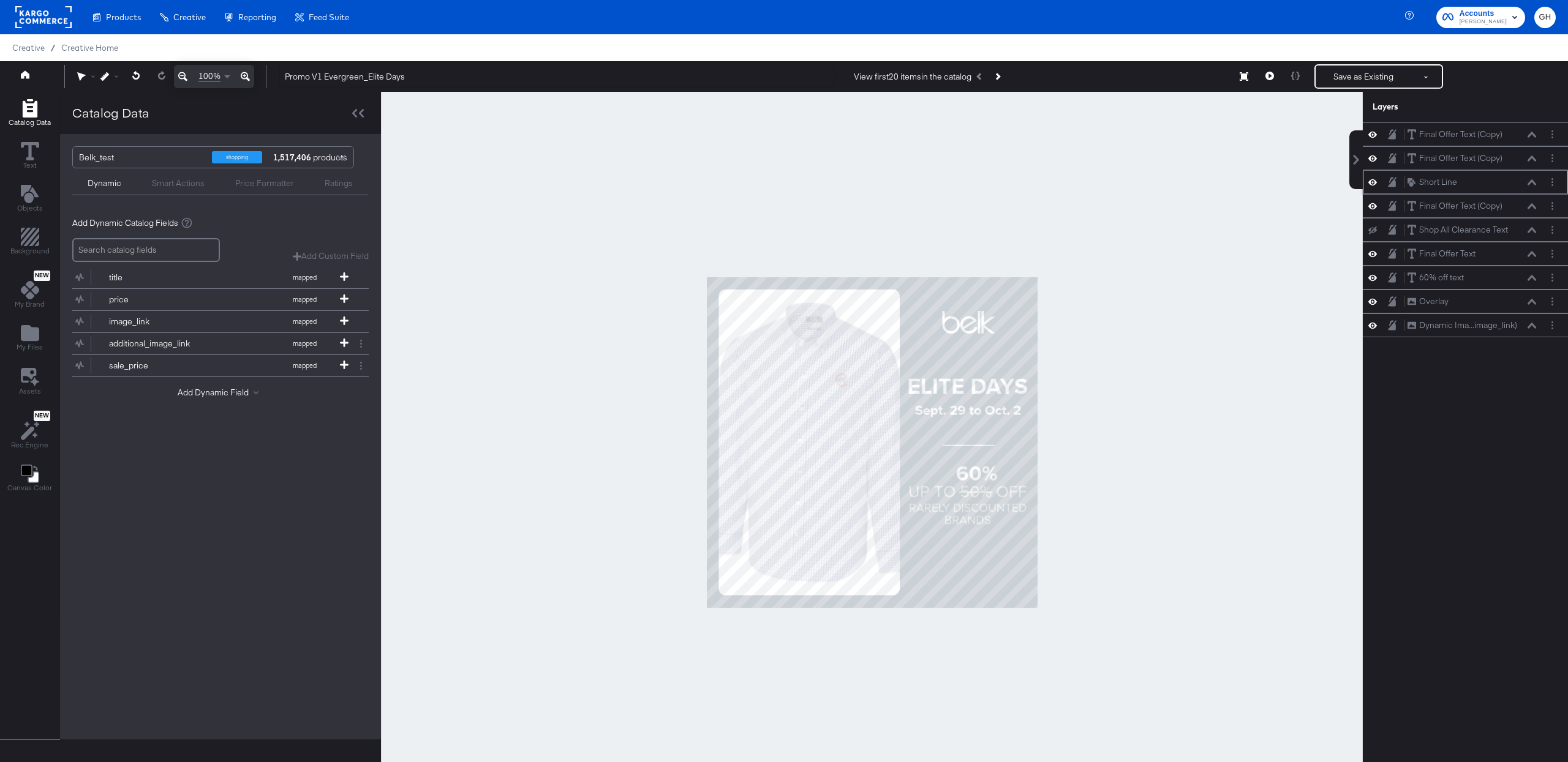
click at [1536, 185] on button at bounding box center [1532, 182] width 10 height 7
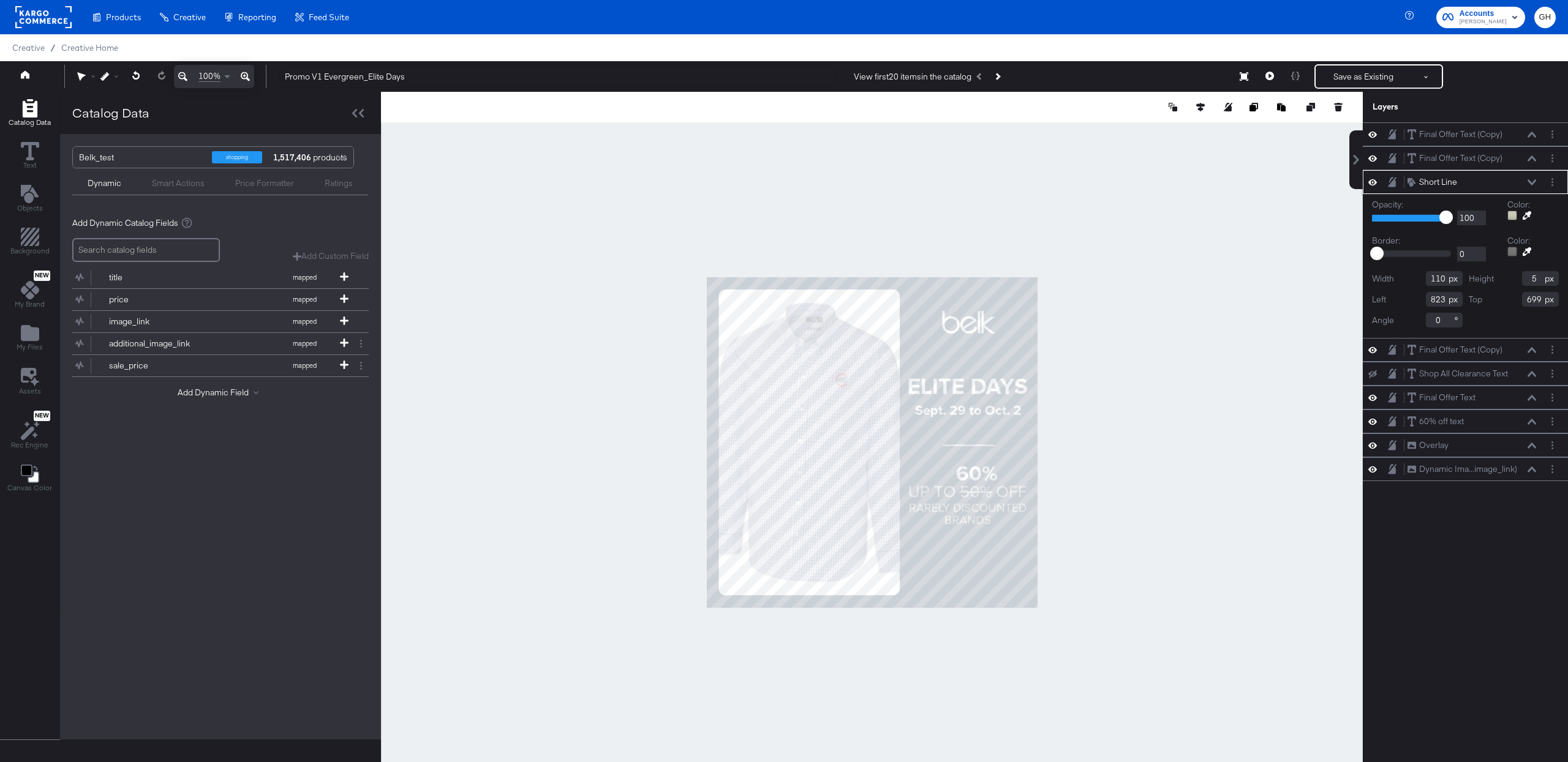
type input "698"
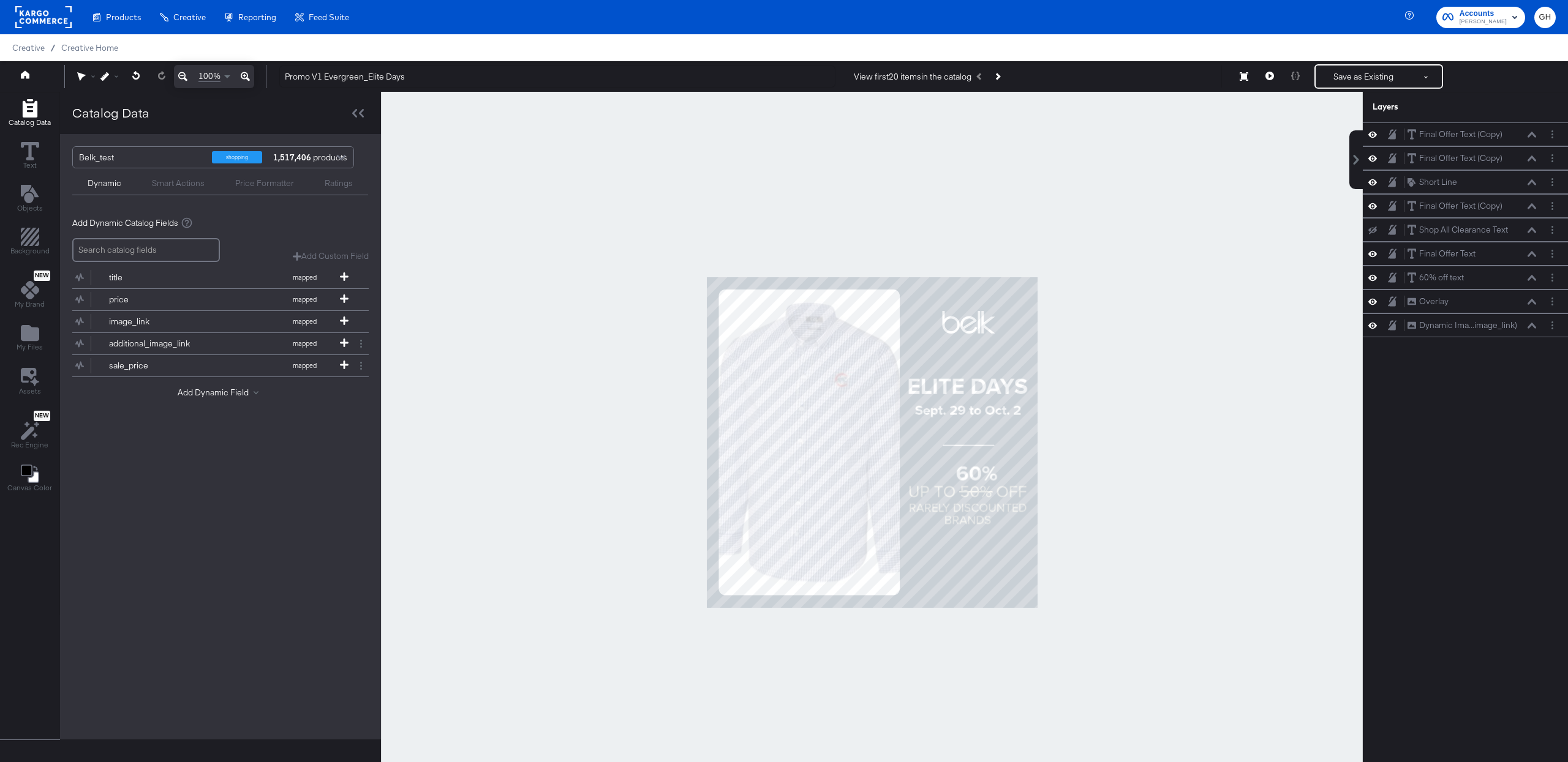
click at [1116, 430] on div at bounding box center [872, 442] width 982 height 702
click at [1274, 82] on button at bounding box center [1269, 77] width 26 height 25
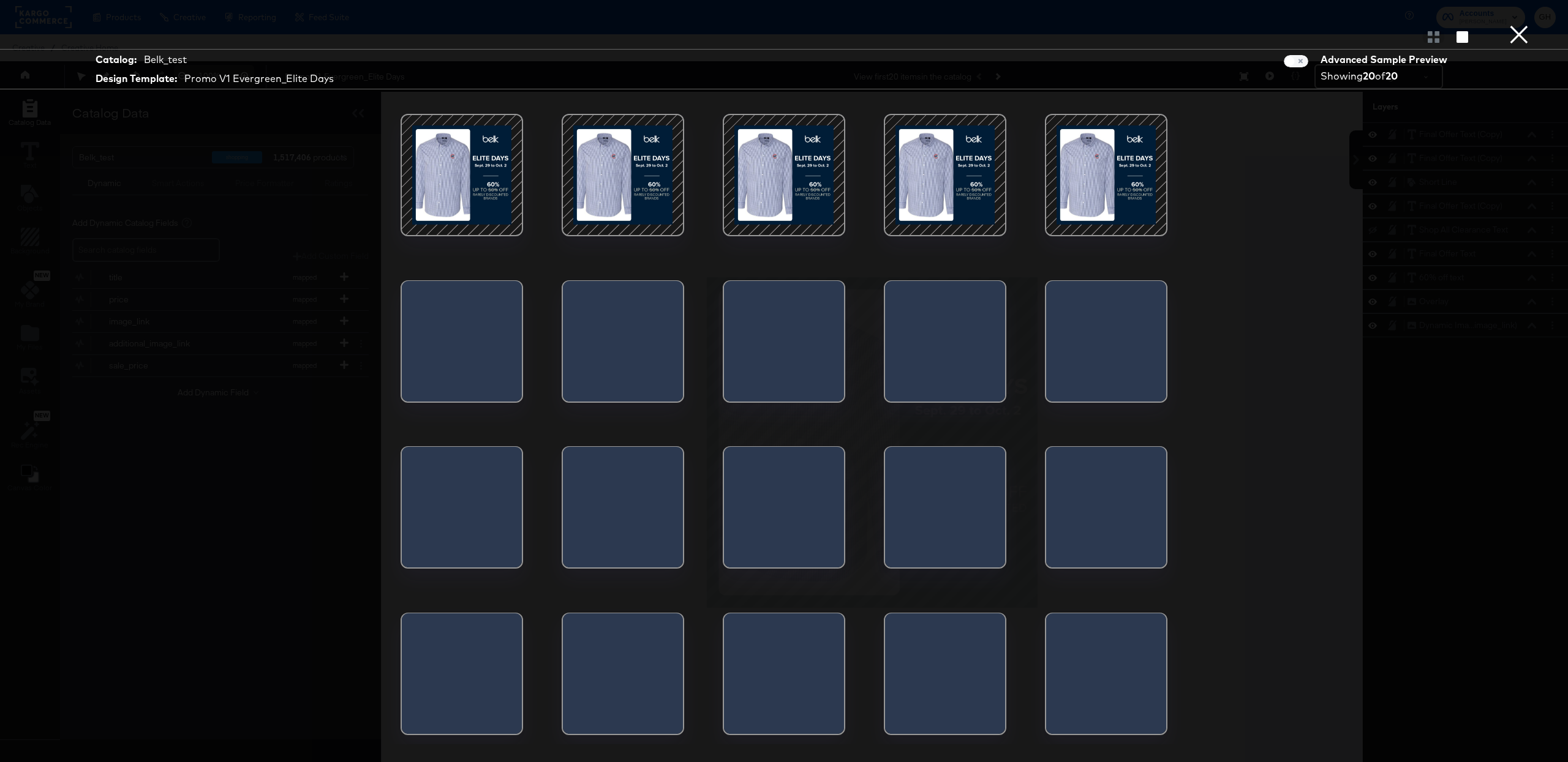
click at [489, 168] on div at bounding box center [461, 175] width 104 height 104
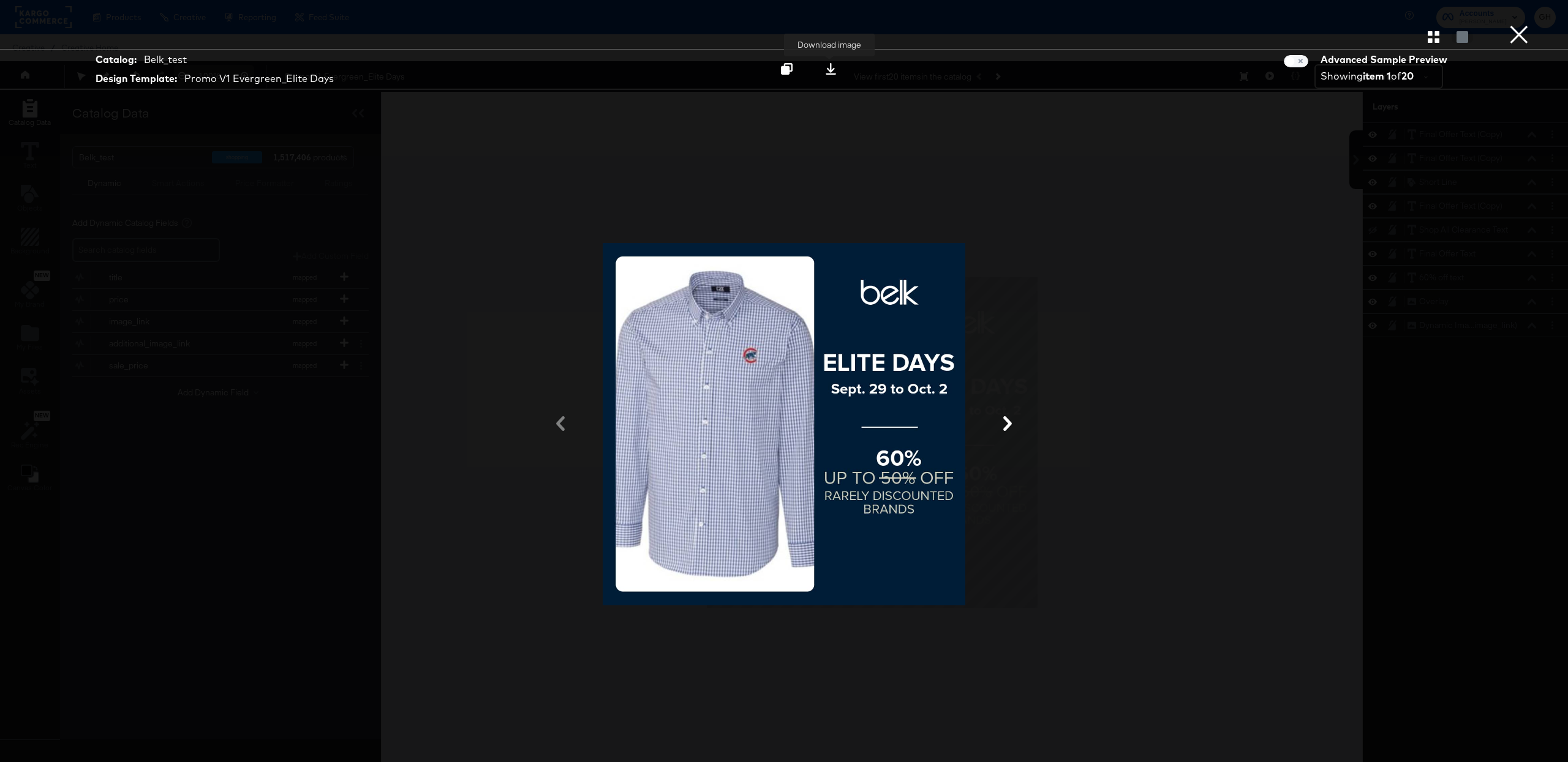
click at [834, 75] on button at bounding box center [830, 69] width 39 height 22
click at [1187, 167] on div at bounding box center [784, 425] width 919 height 640
click at [1236, 180] on div at bounding box center [784, 425] width 919 height 640
click at [1517, 25] on button "×" at bounding box center [1519, 12] width 25 height 25
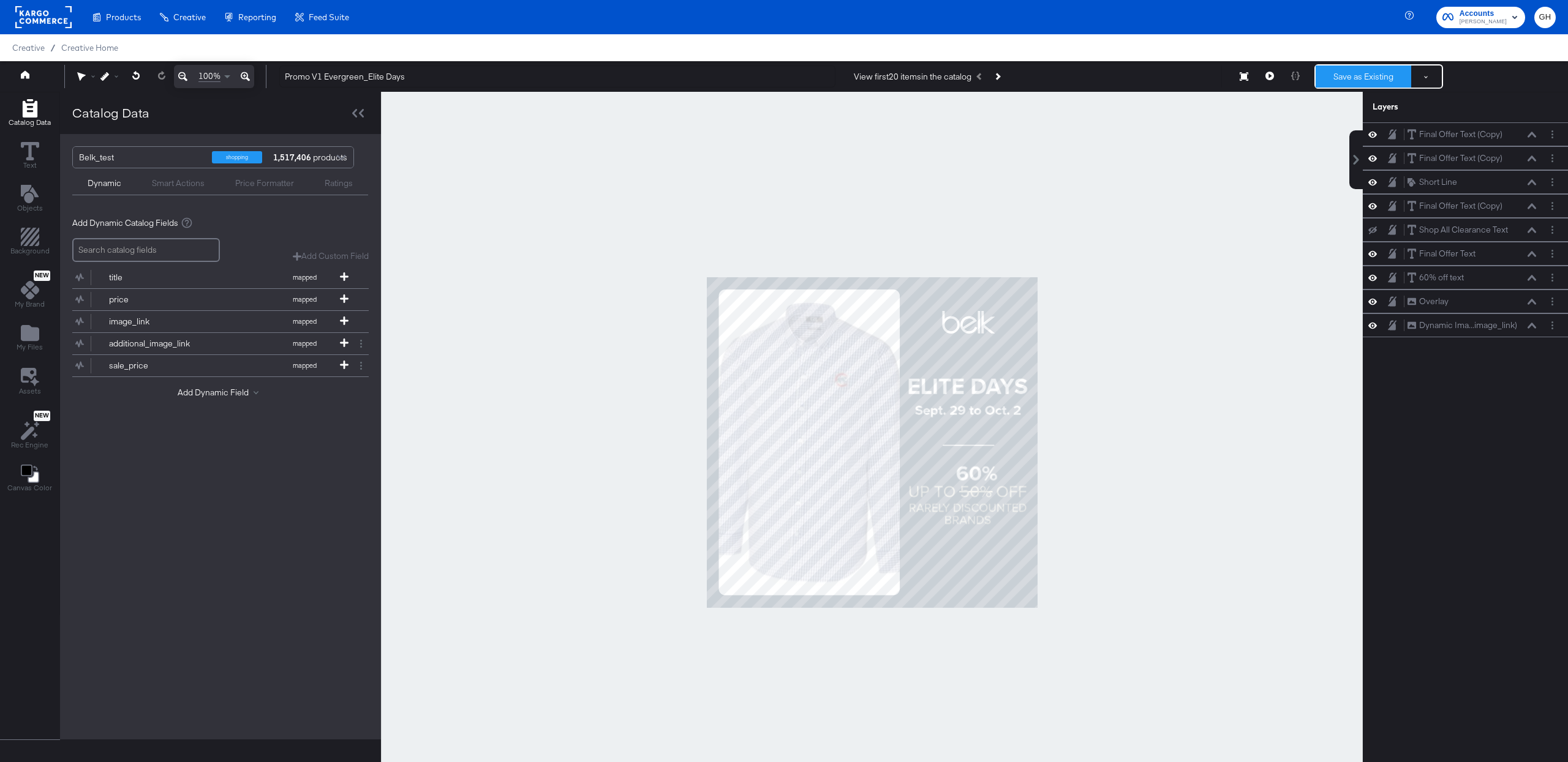
click at [1346, 83] on button "Save as Existing" at bounding box center [1364, 76] width 96 height 22
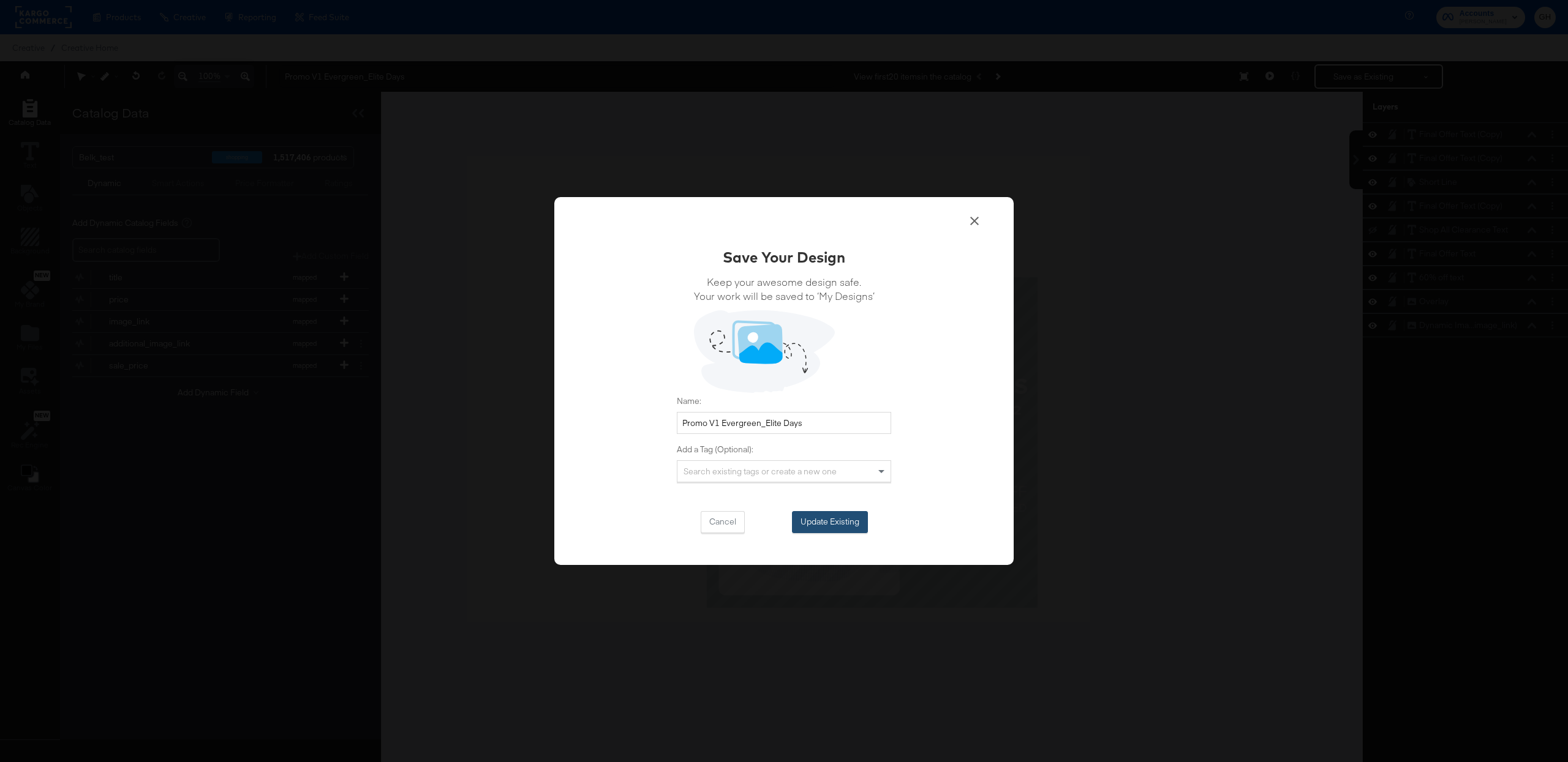
click at [834, 521] on button "Update Existing" at bounding box center [830, 521] width 76 height 22
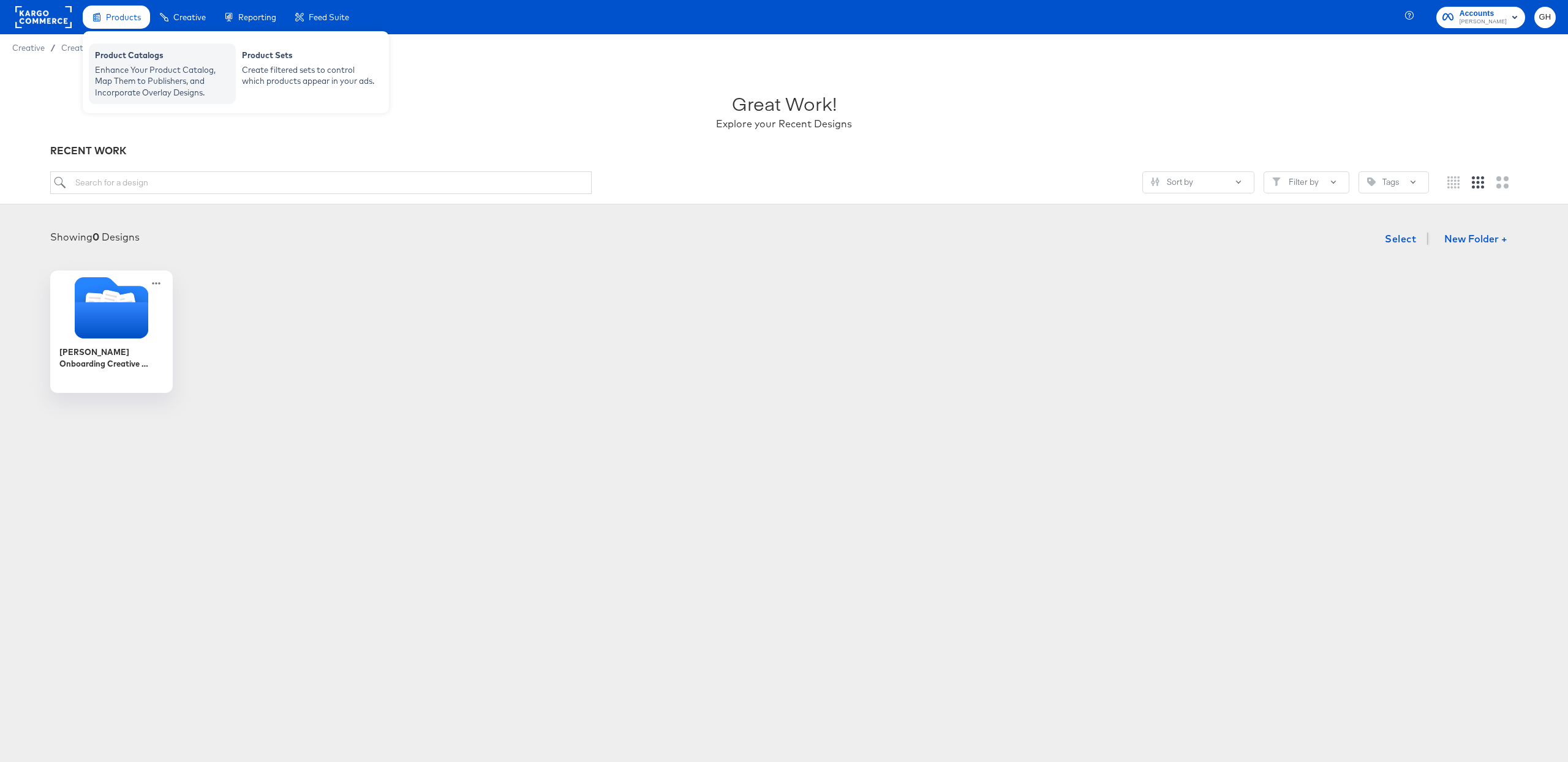
click at [134, 59] on div "Product Catalogs" at bounding box center [162, 57] width 135 height 15
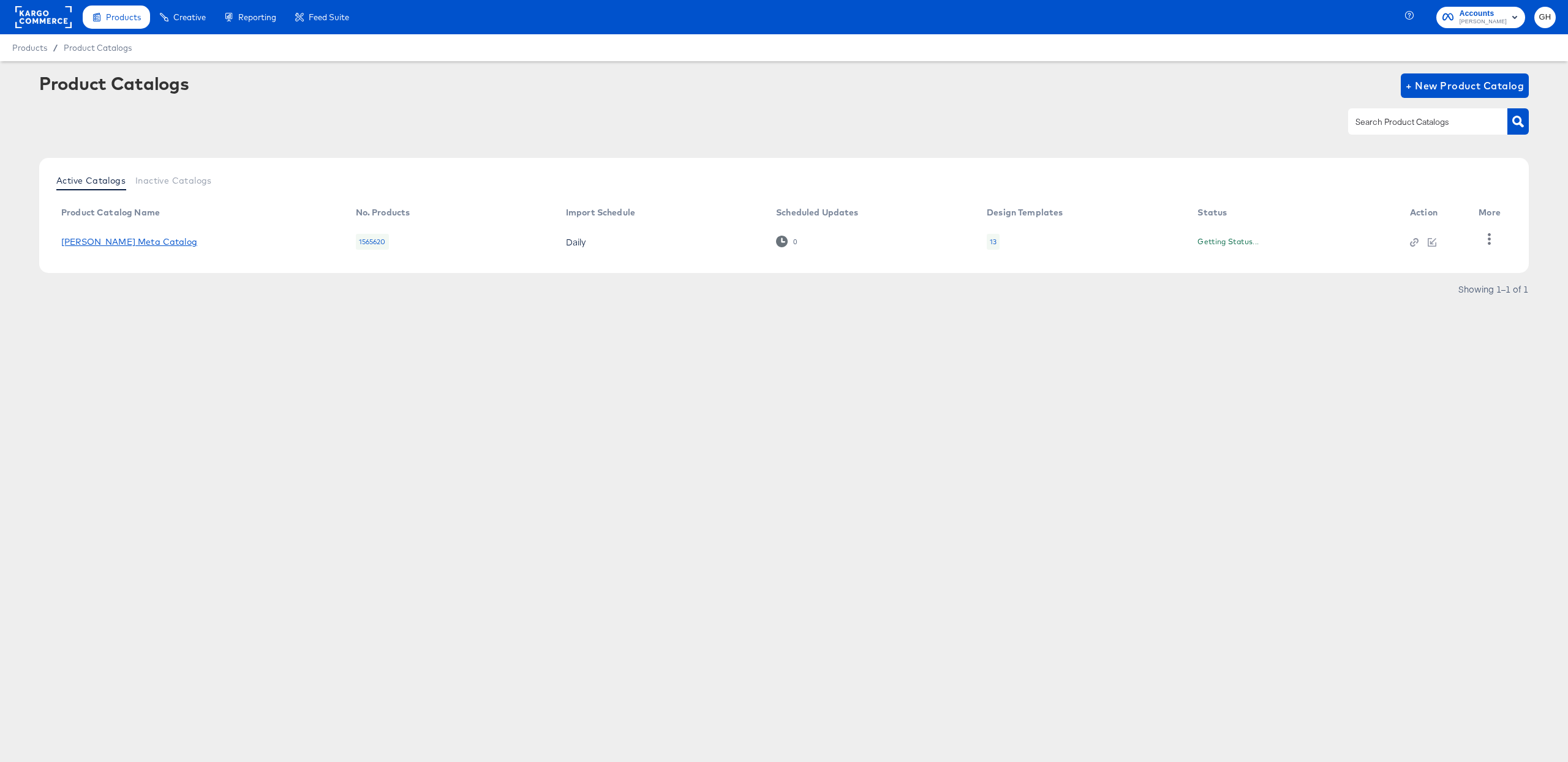
click at [91, 241] on link "[PERSON_NAME] Meta Catalog" at bounding box center [129, 242] width 136 height 10
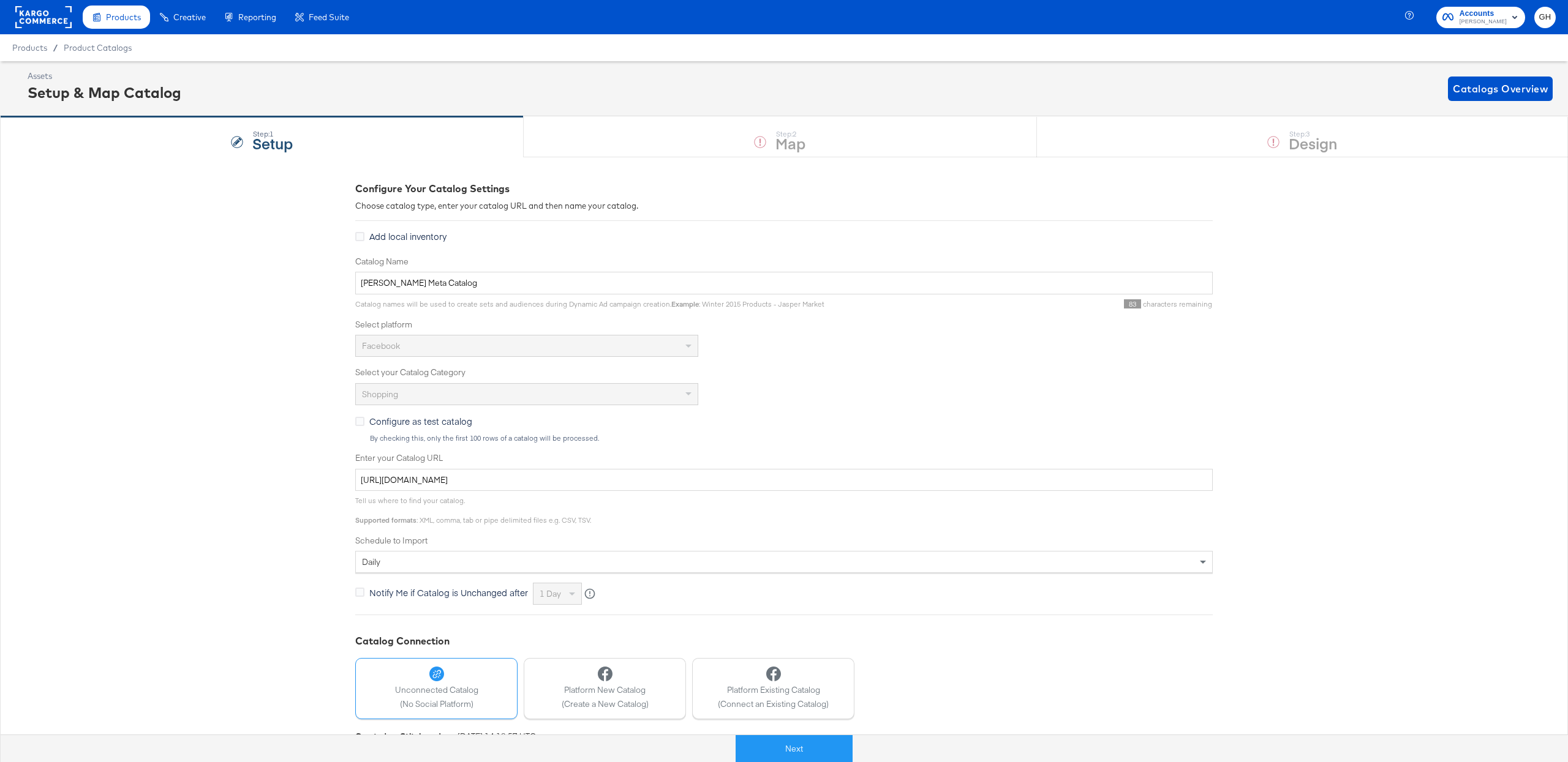
click at [1168, 126] on div "Step: 1 Setup Step: 2 Map Step: 3 Design" at bounding box center [784, 136] width 1568 height 40
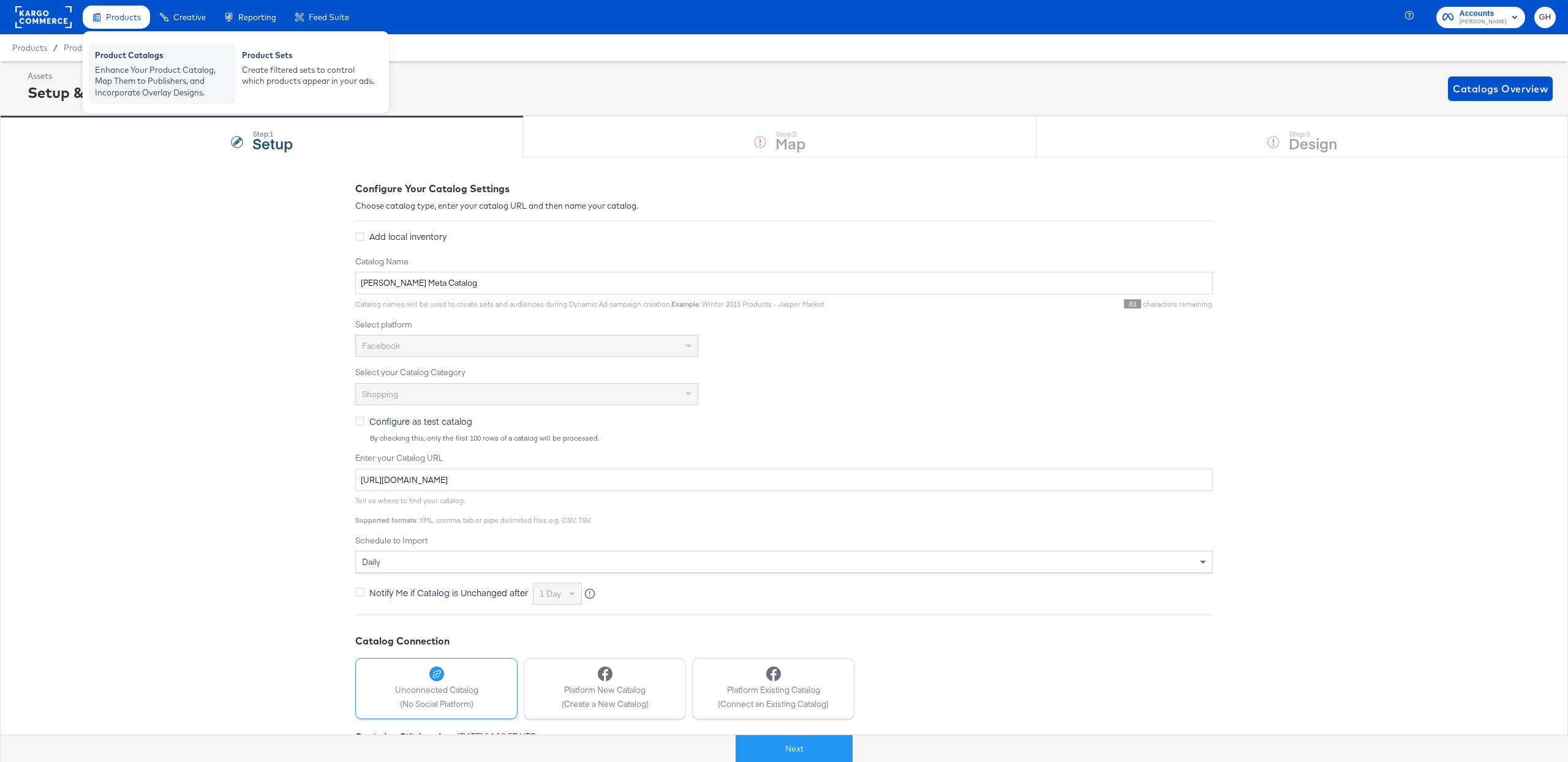
click at [127, 72] on div "Enhance Your Product Catalog, Map Them to Publishers, and Incorporate Overlay D…" at bounding box center [162, 81] width 135 height 34
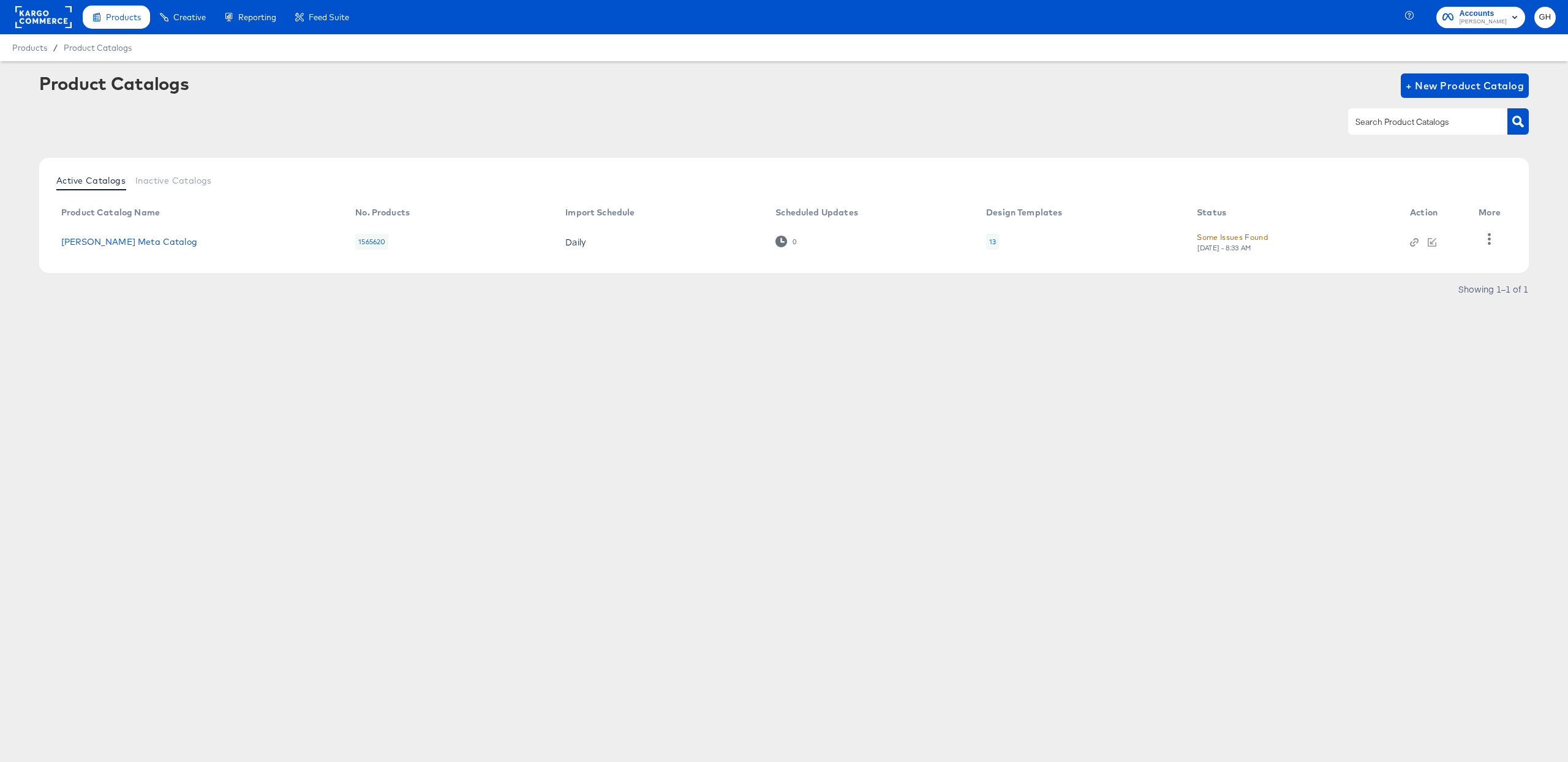
click at [995, 240] on div "13" at bounding box center [992, 241] width 13 height 16
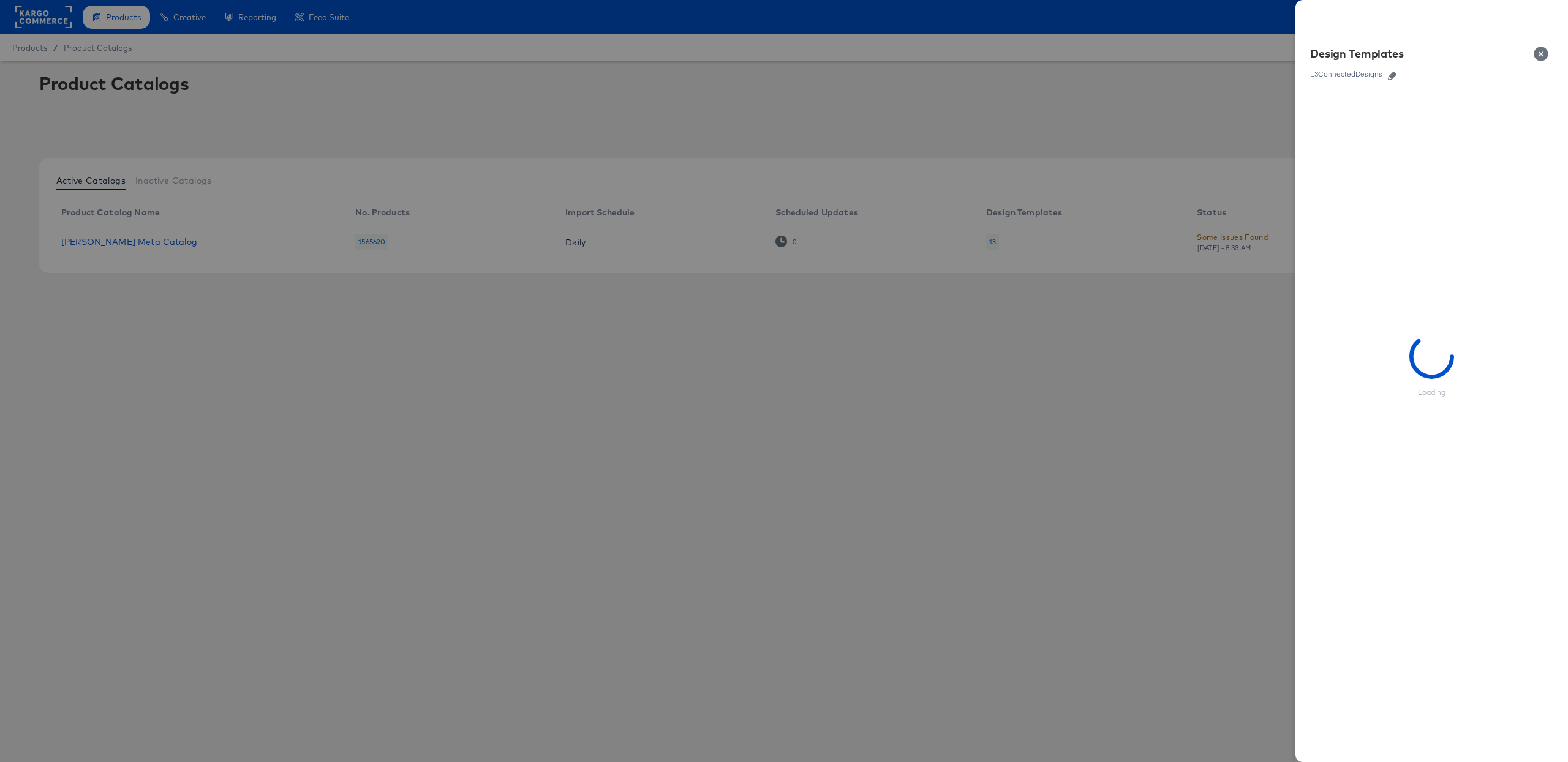
click at [1398, 86] on div "Design Templates 13 Connected Designs" at bounding box center [1432, 63] width 273 height 54
click at [1397, 79] on icon "button" at bounding box center [1392, 76] width 8 height 8
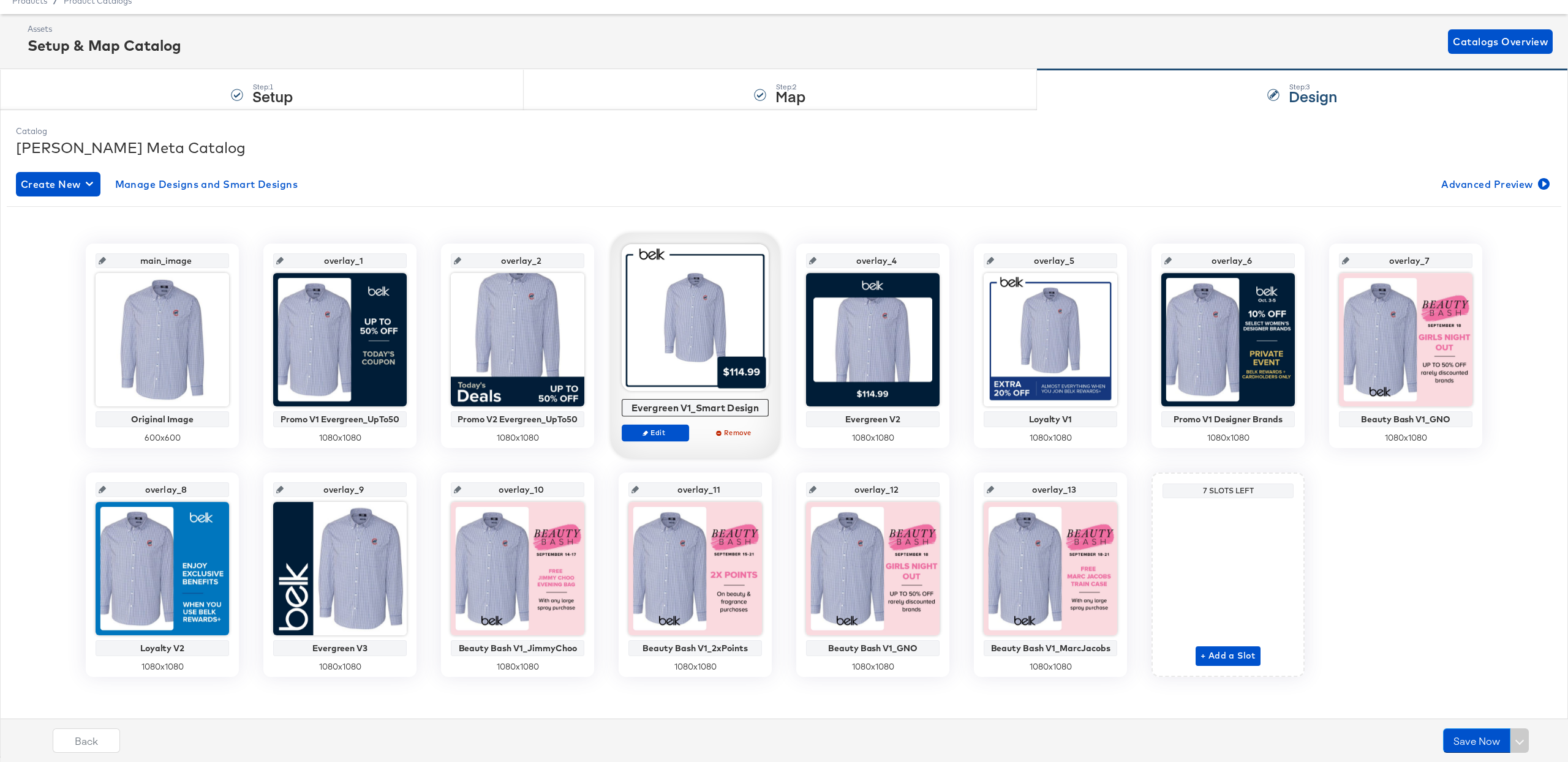
scroll to position [51, 0]
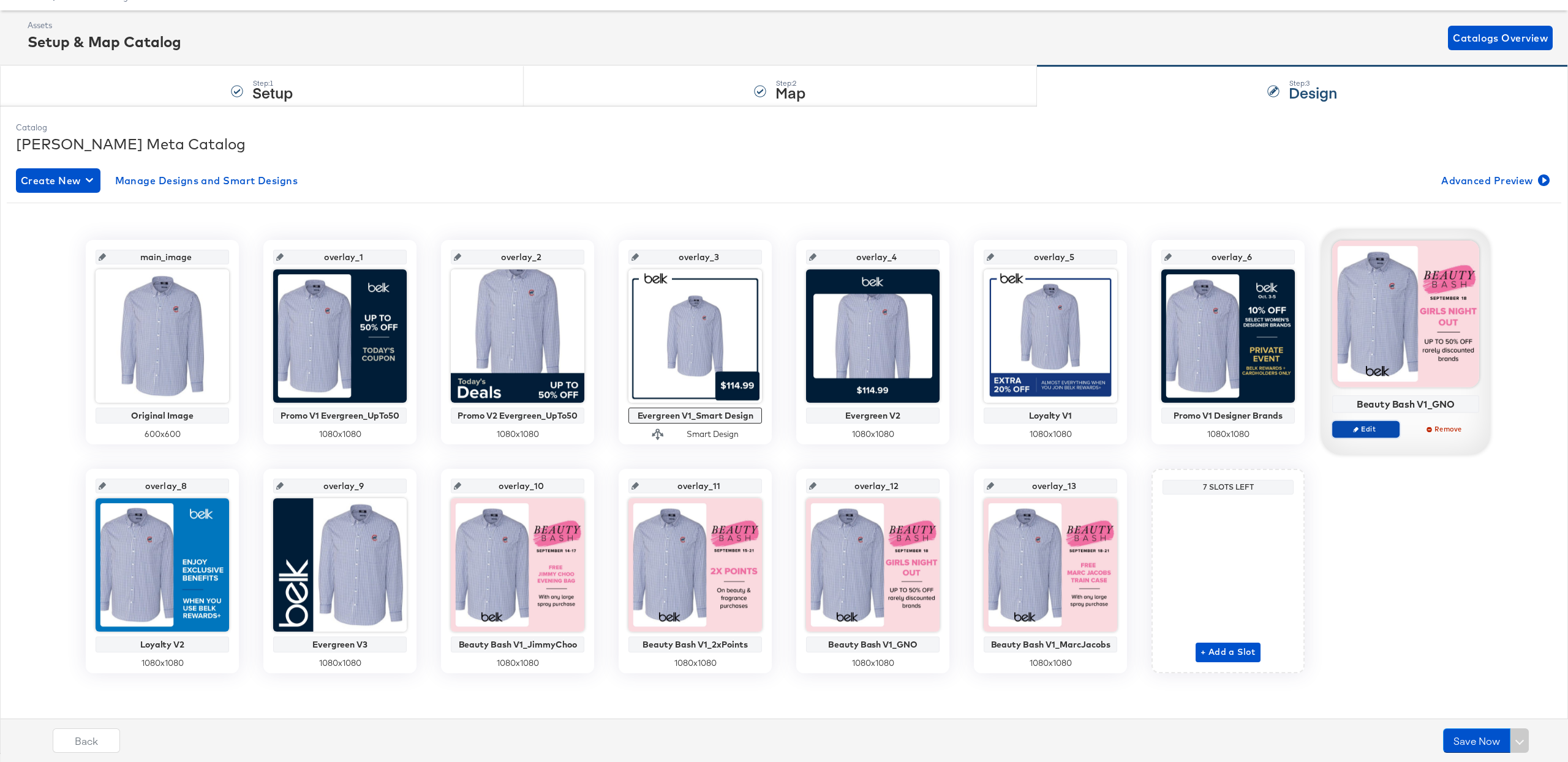
click at [1374, 428] on span "Edit" at bounding box center [1365, 428] width 56 height 9
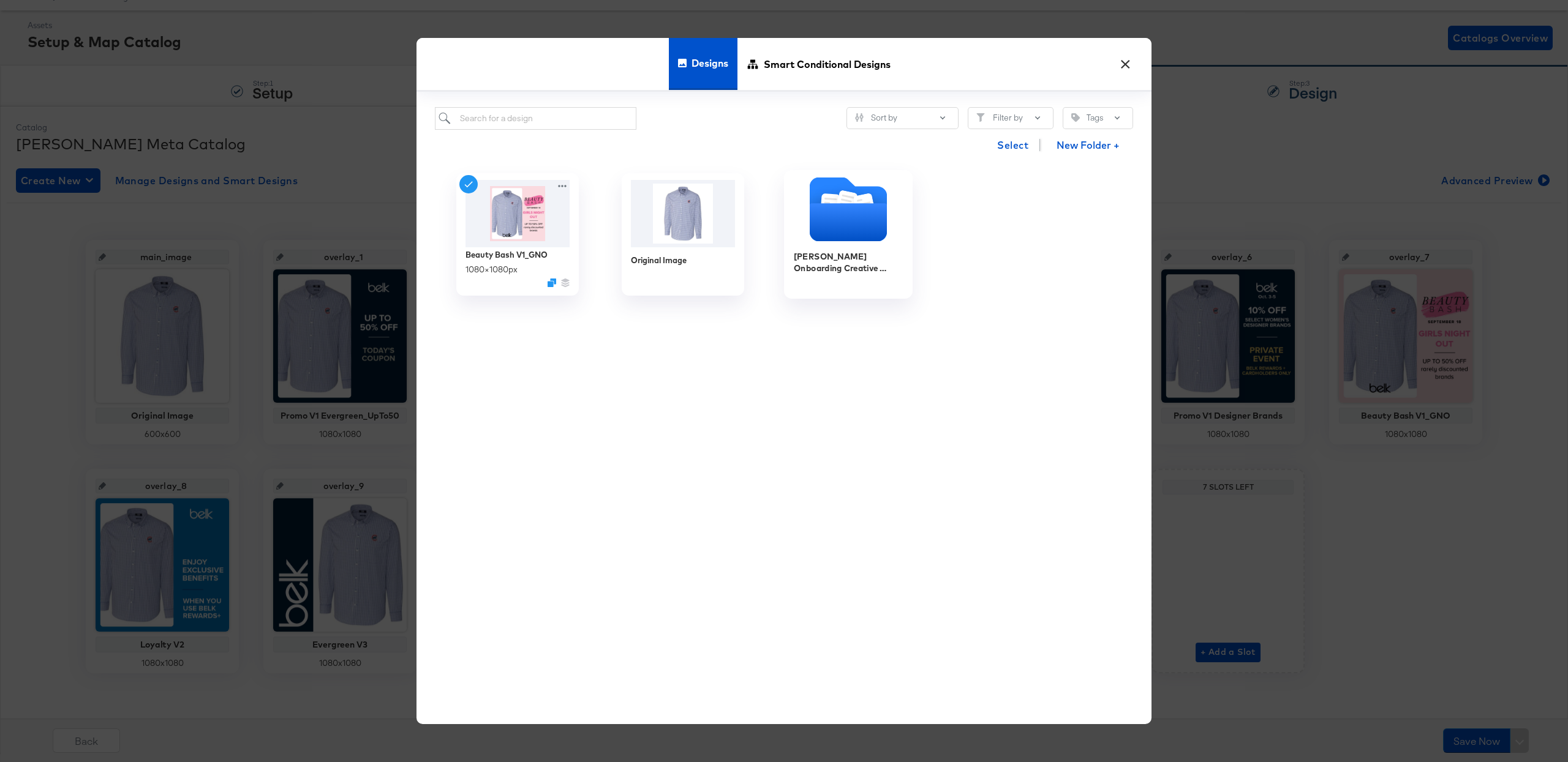
click at [882, 227] on icon "Folder" at bounding box center [848, 222] width 77 height 38
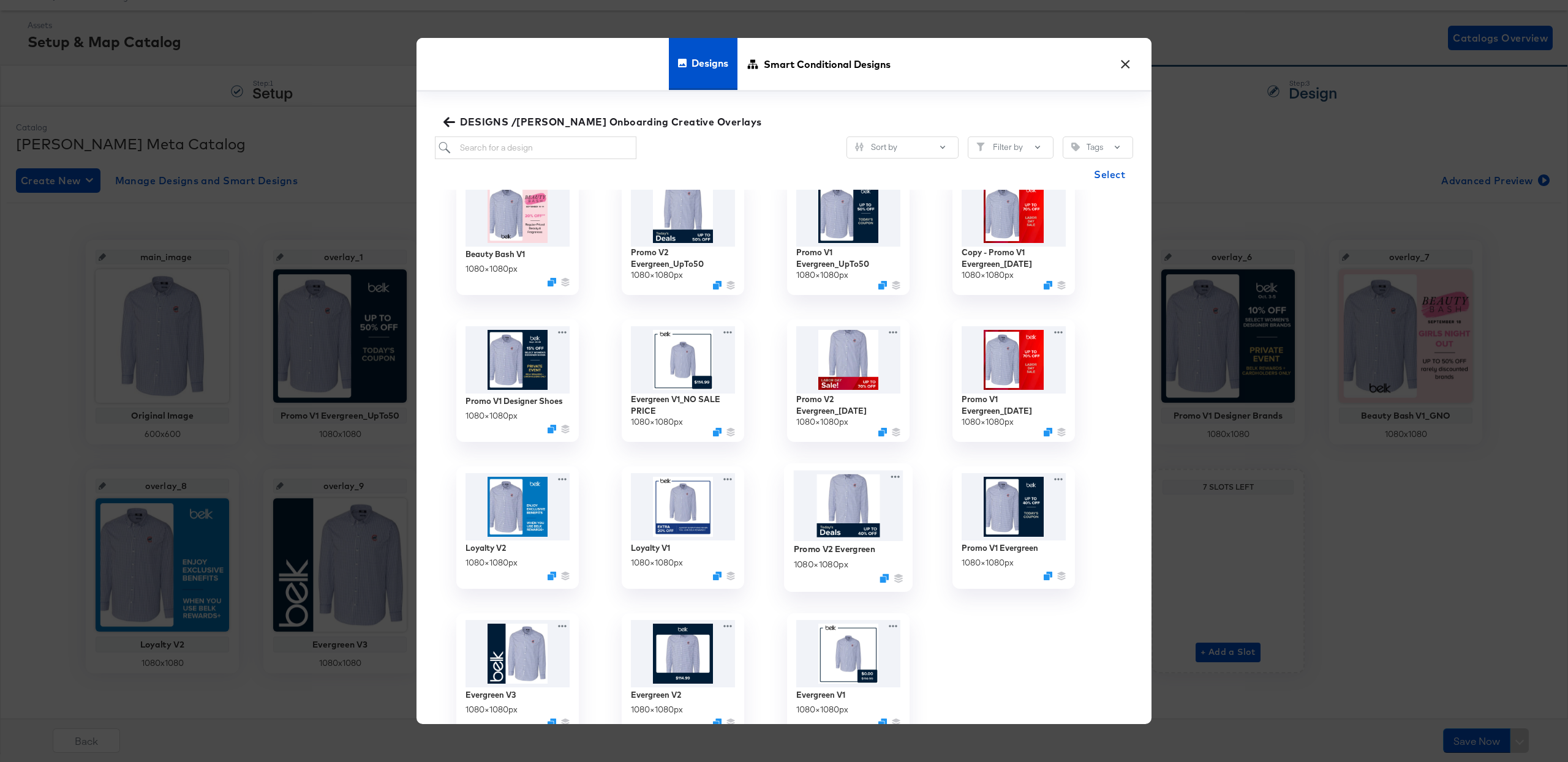
scroll to position [0, 0]
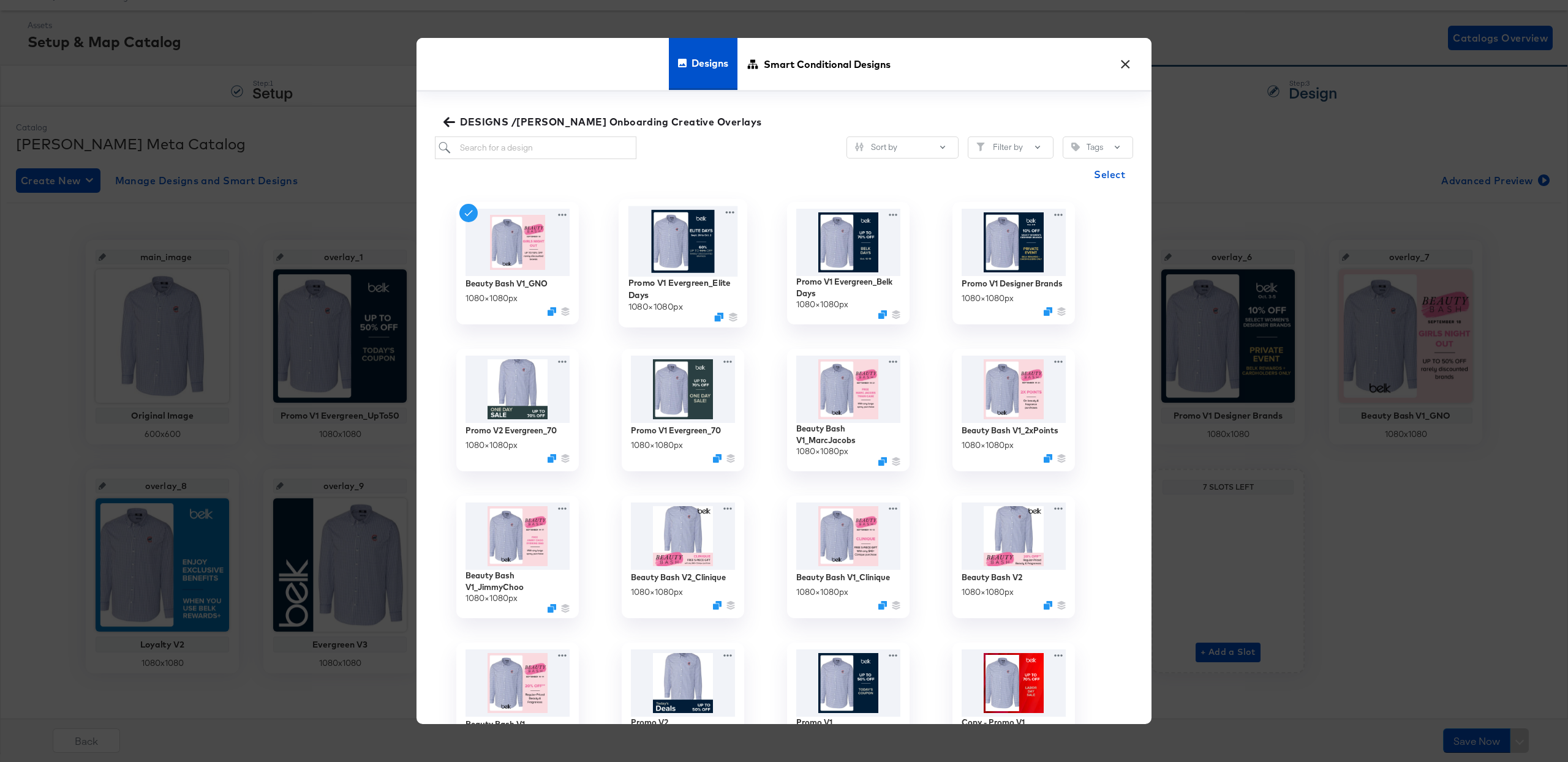
click at [674, 236] on img at bounding box center [683, 241] width 110 height 70
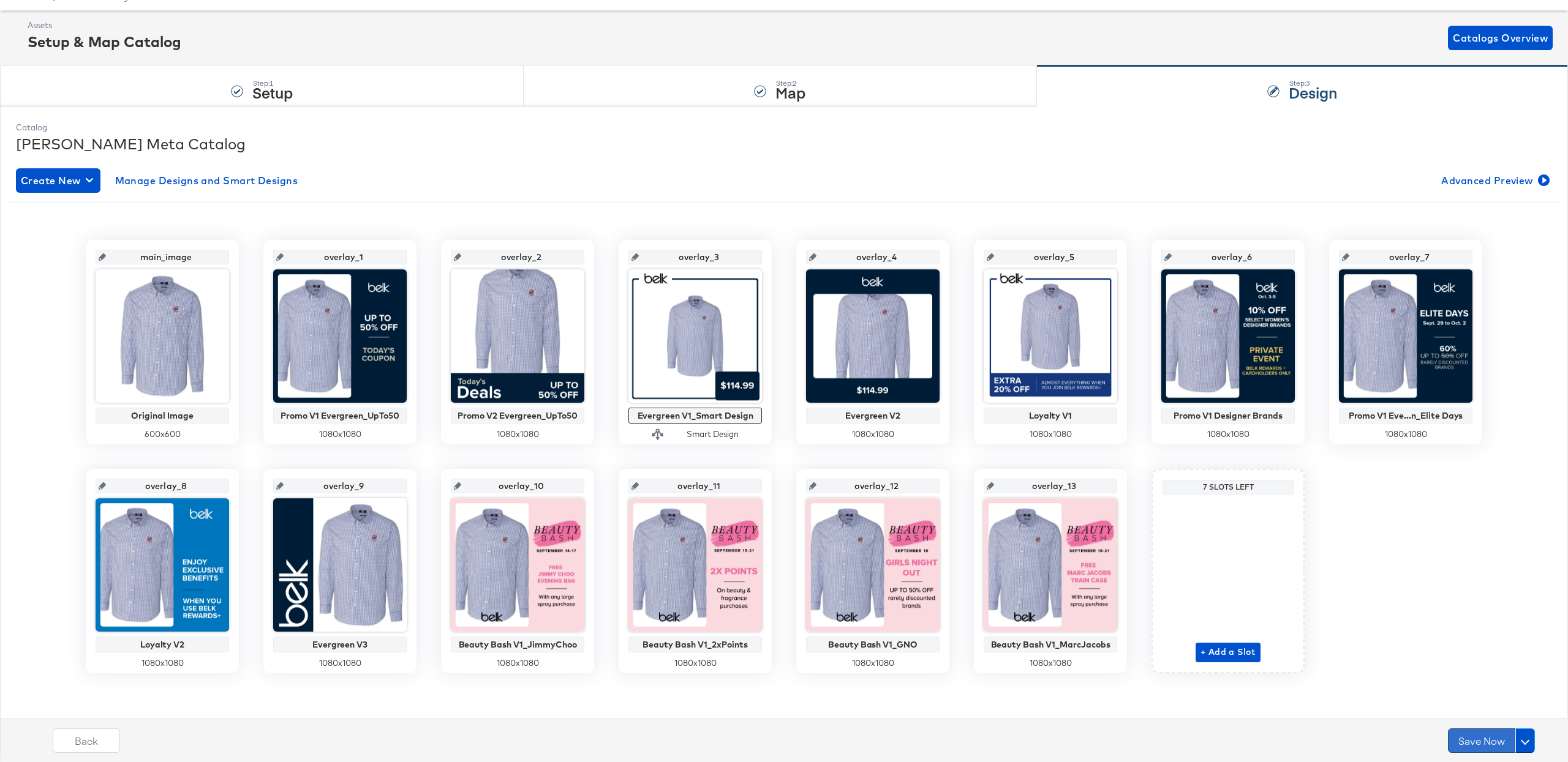
click at [1481, 744] on button "Save Now" at bounding box center [1481, 741] width 67 height 25
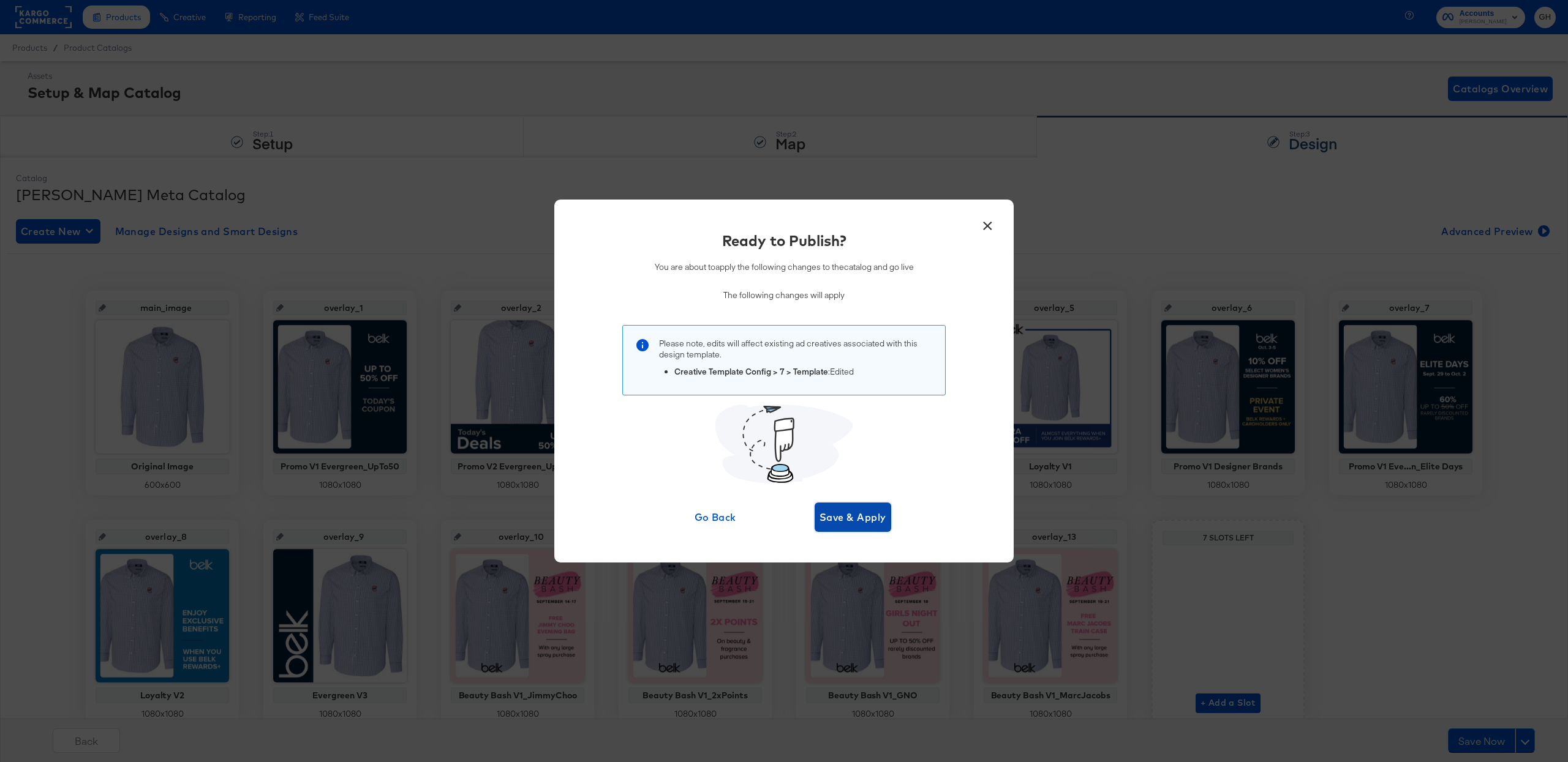
click at [844, 517] on span "Save & Apply" at bounding box center [853, 517] width 67 height 17
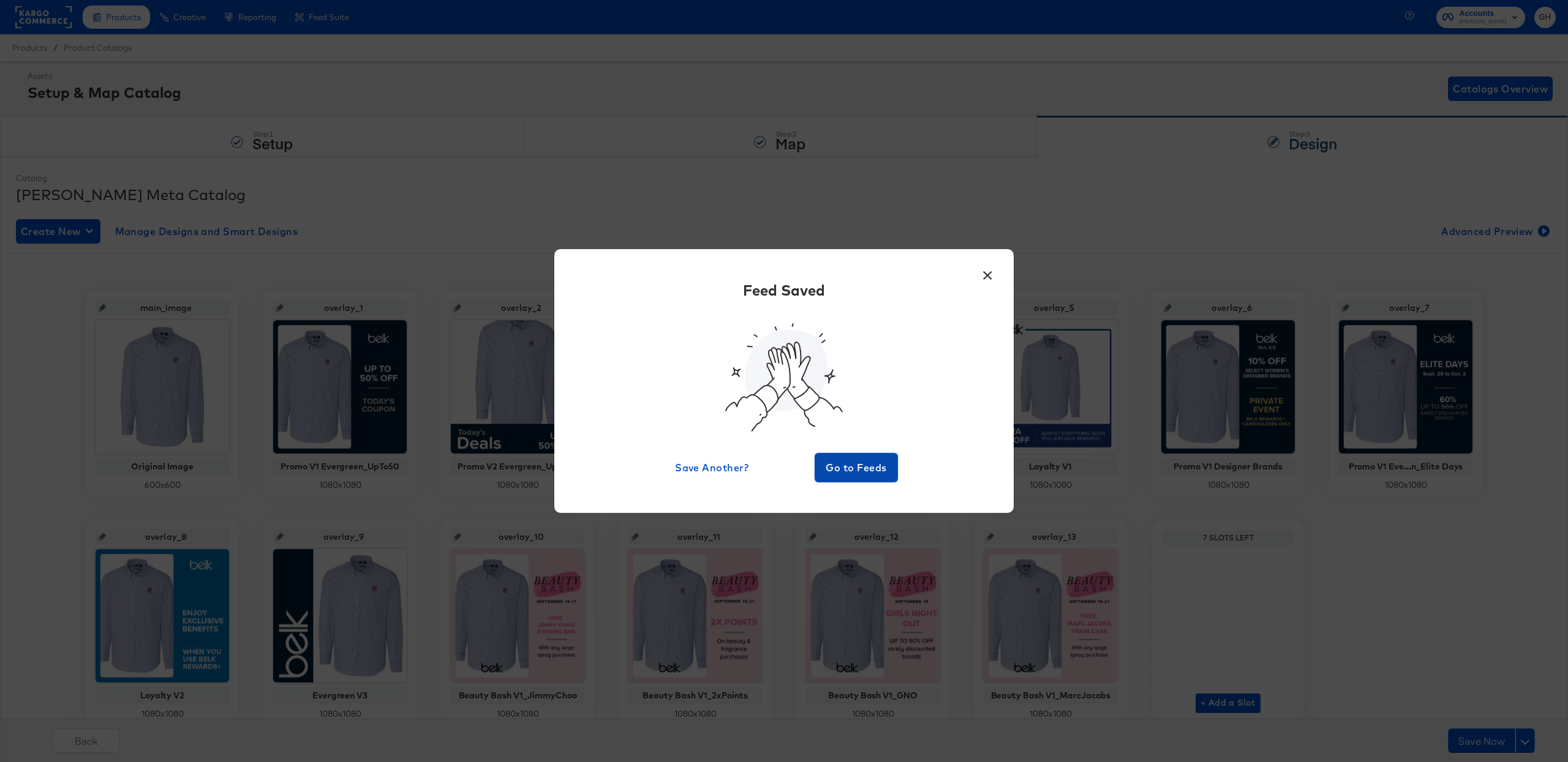
click at [863, 474] on span "Go to Feeds" at bounding box center [856, 467] width 74 height 17
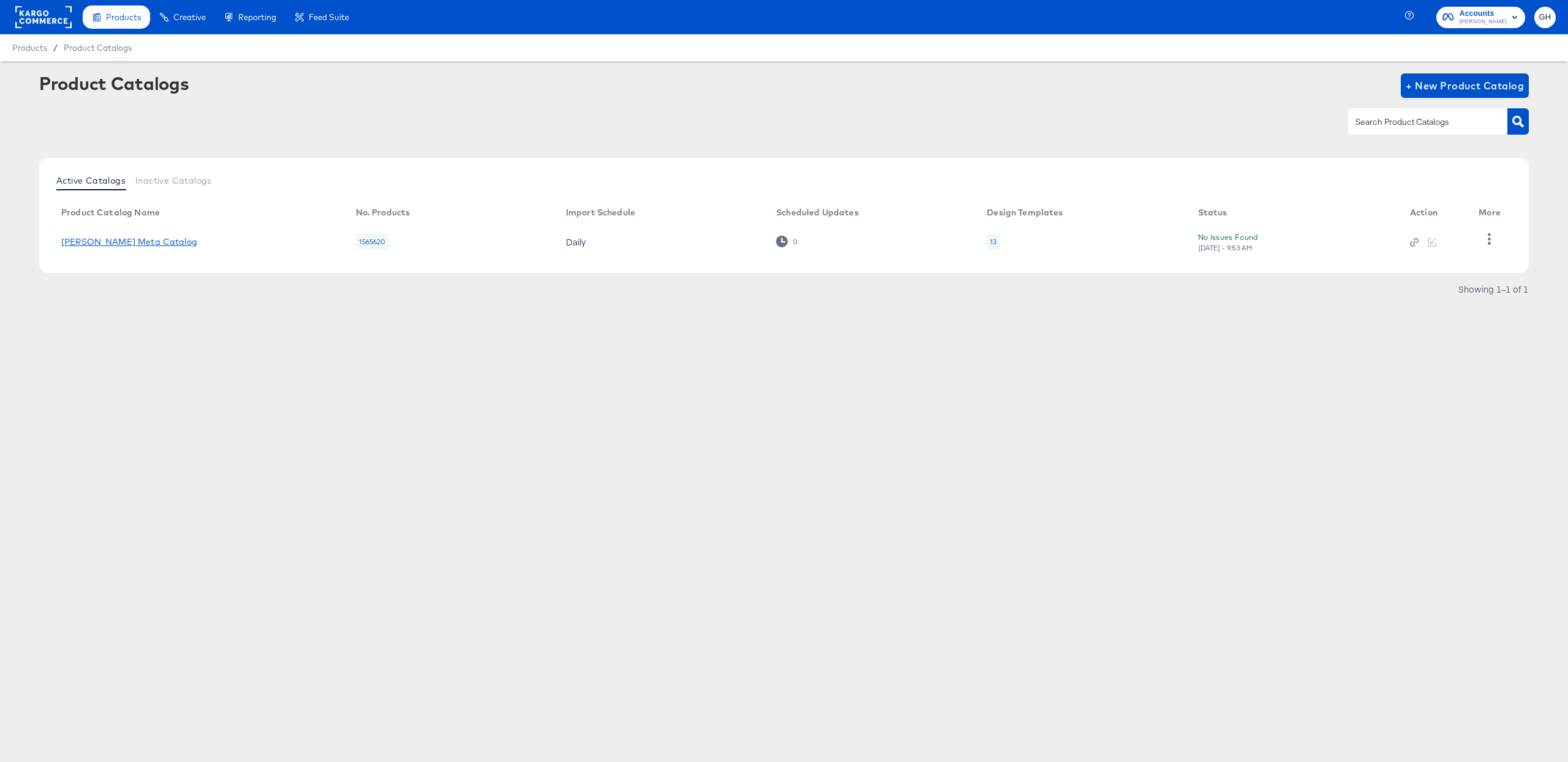
click at [105, 244] on link "[PERSON_NAME] Meta Catalog" at bounding box center [129, 242] width 136 height 10
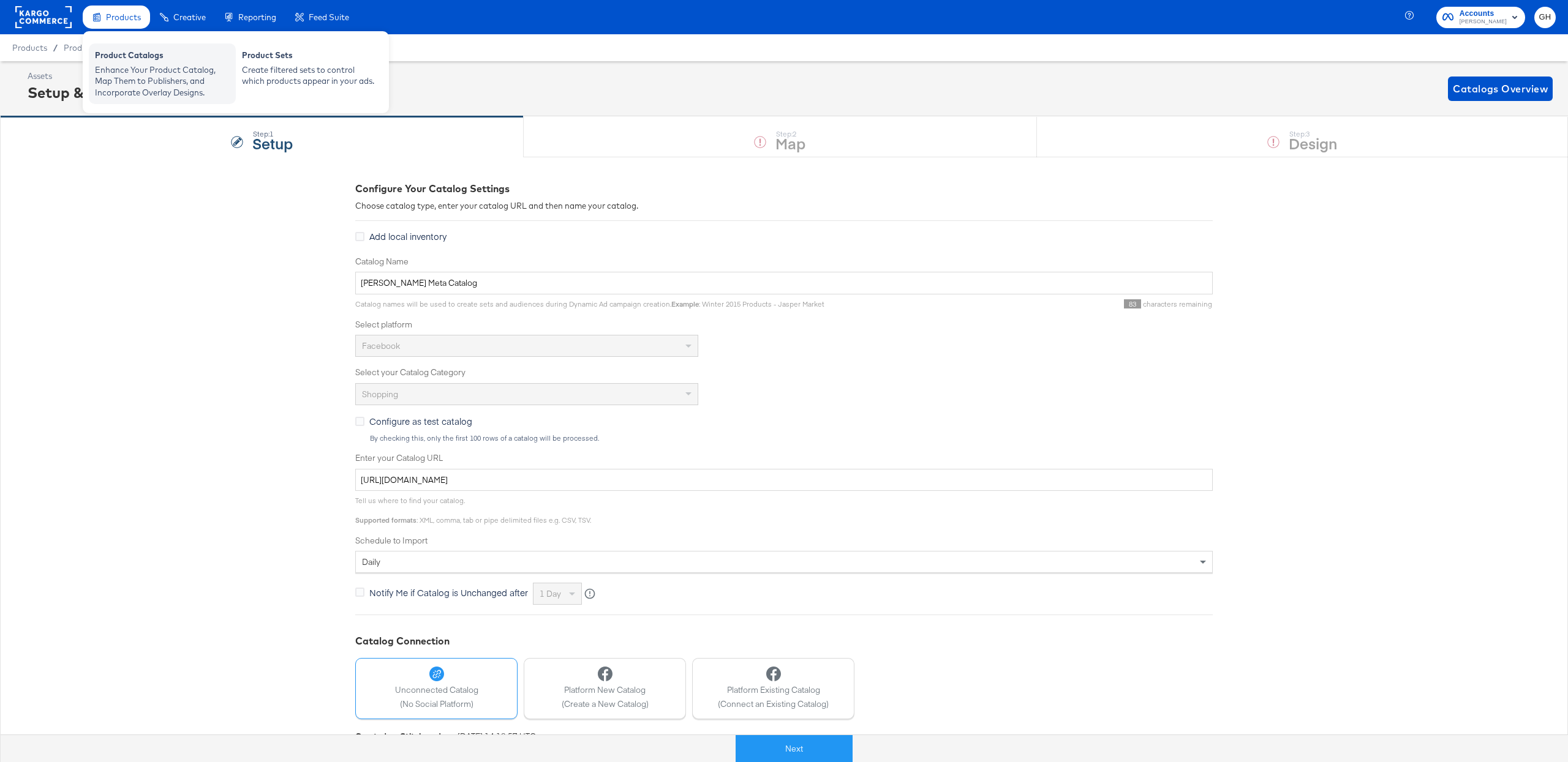
click at [154, 55] on div "Product Catalogs" at bounding box center [162, 57] width 135 height 15
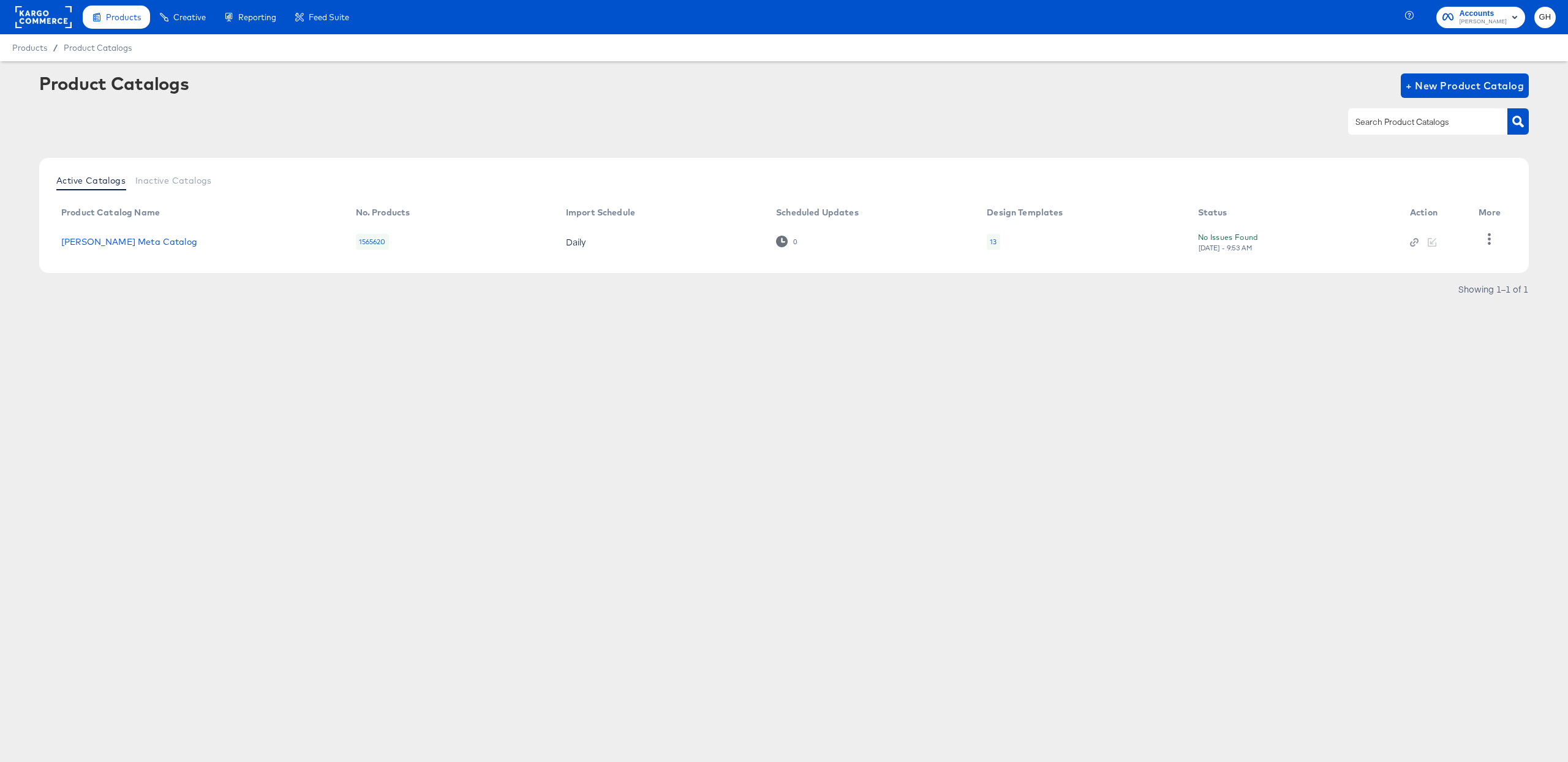
click at [992, 242] on div "13" at bounding box center [993, 242] width 7 height 10
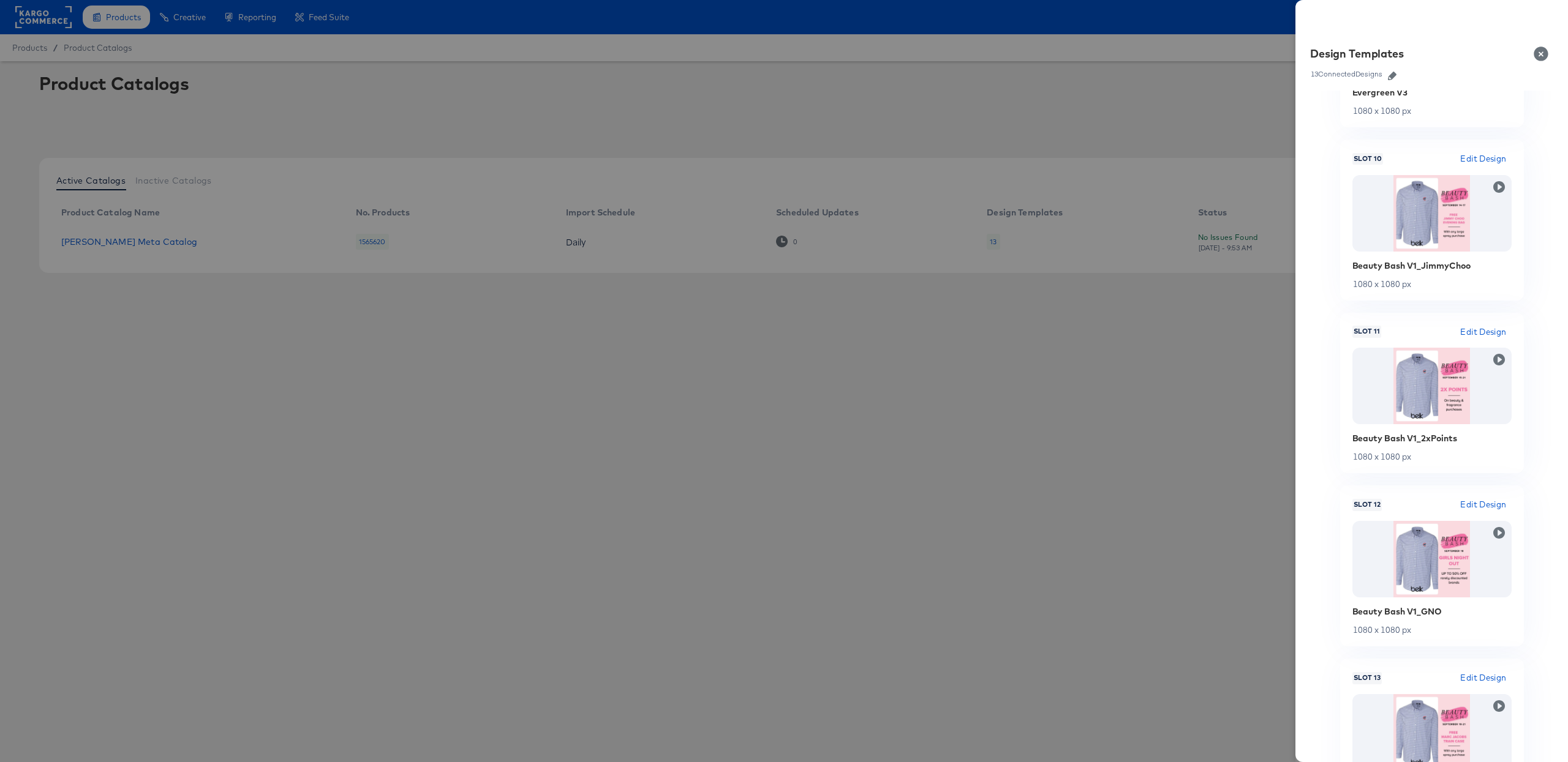
scroll to position [1684, 0]
